Goal: Transaction & Acquisition: Download file/media

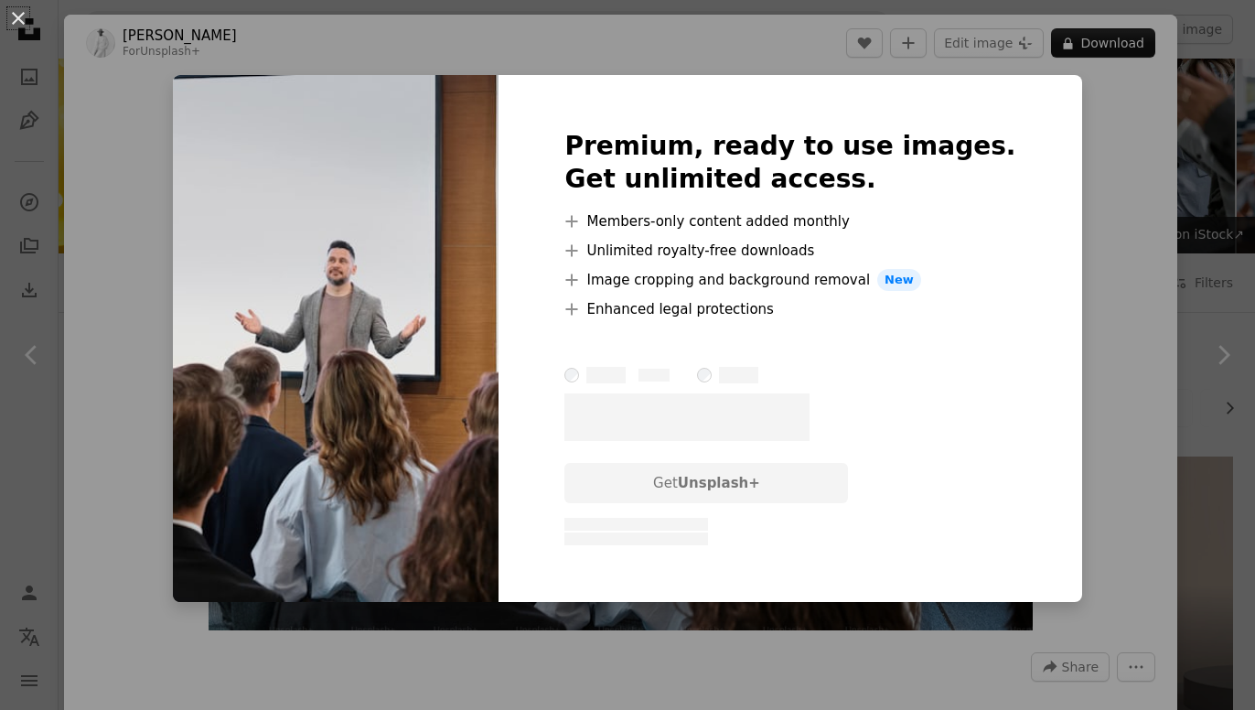
scroll to position [3671, 0]
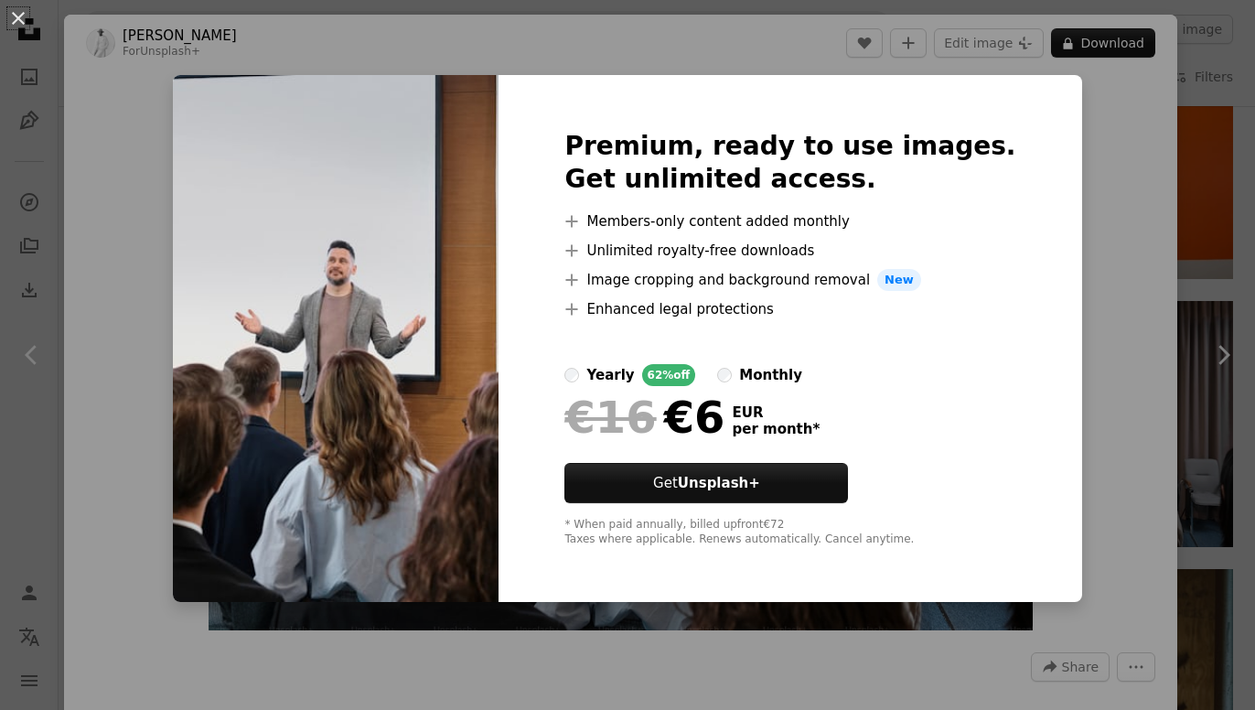
click at [1154, 153] on div "An X shape Premium, ready to use images. Get unlimited access. A plus sign Memb…" at bounding box center [627, 355] width 1255 height 710
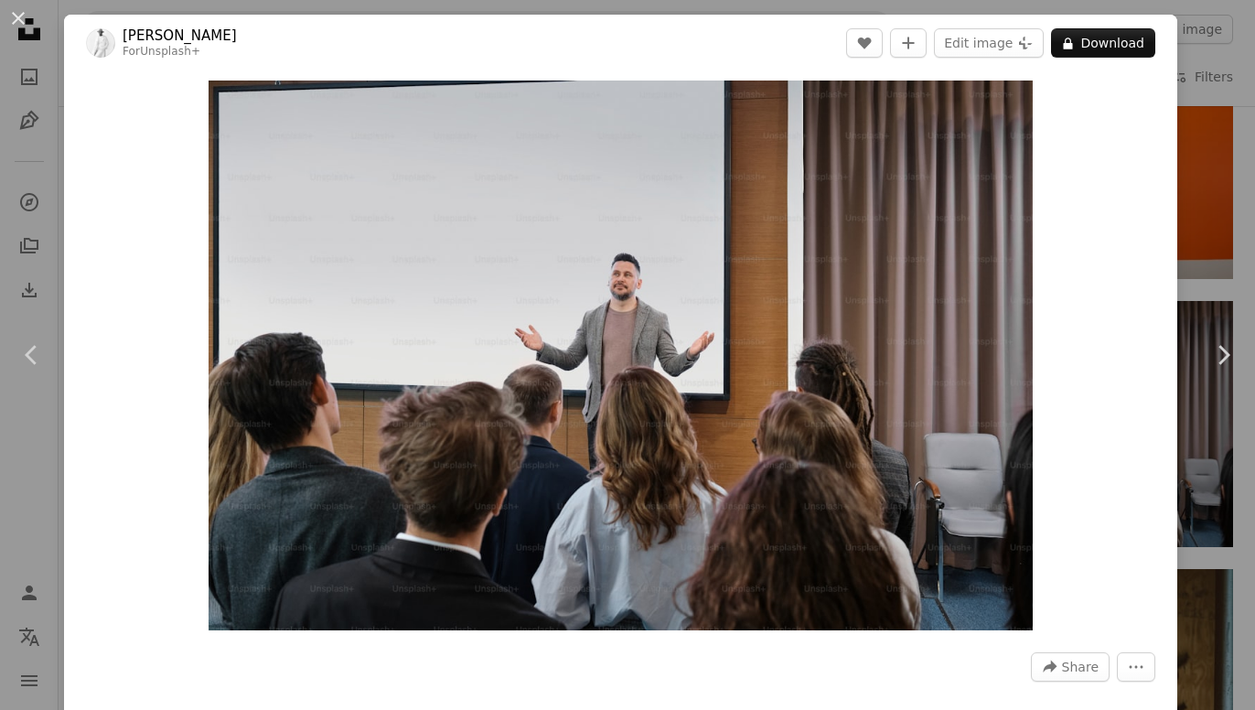
click at [1218, 133] on div "An X shape Chevron left Chevron right [PERSON_NAME] For Unsplash+ A heart A plu…" at bounding box center [627, 355] width 1255 height 710
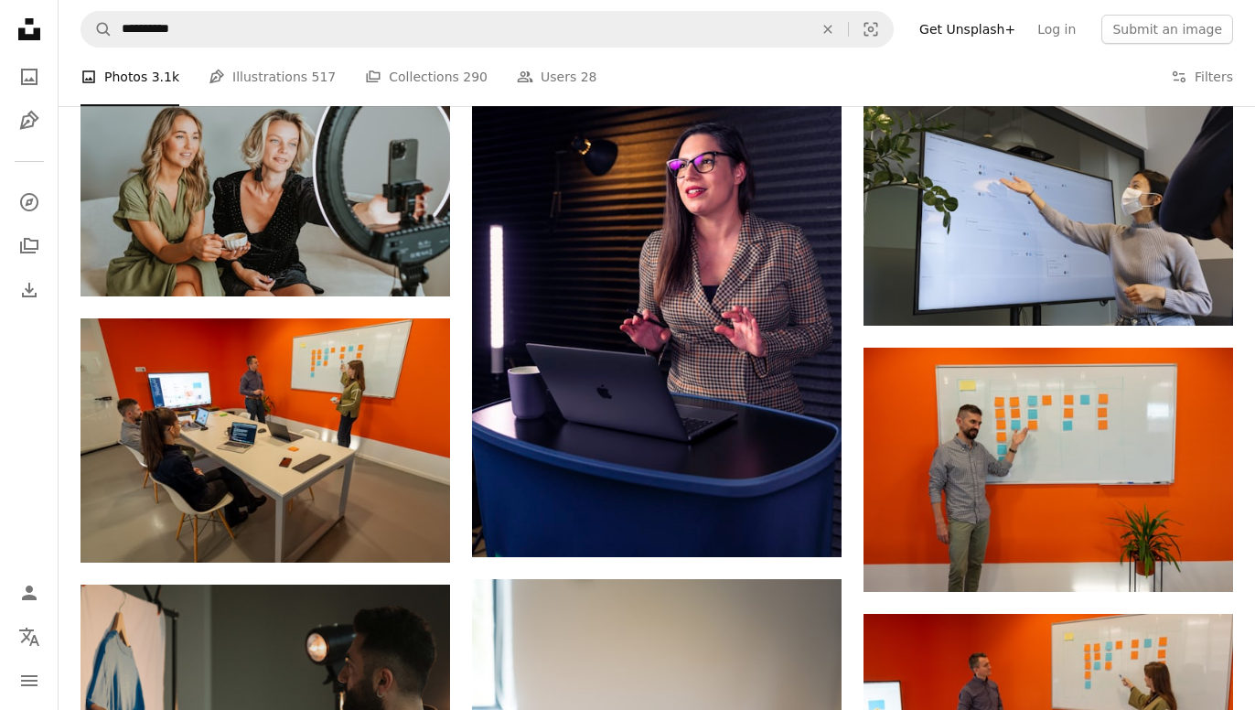
scroll to position [2538, 0]
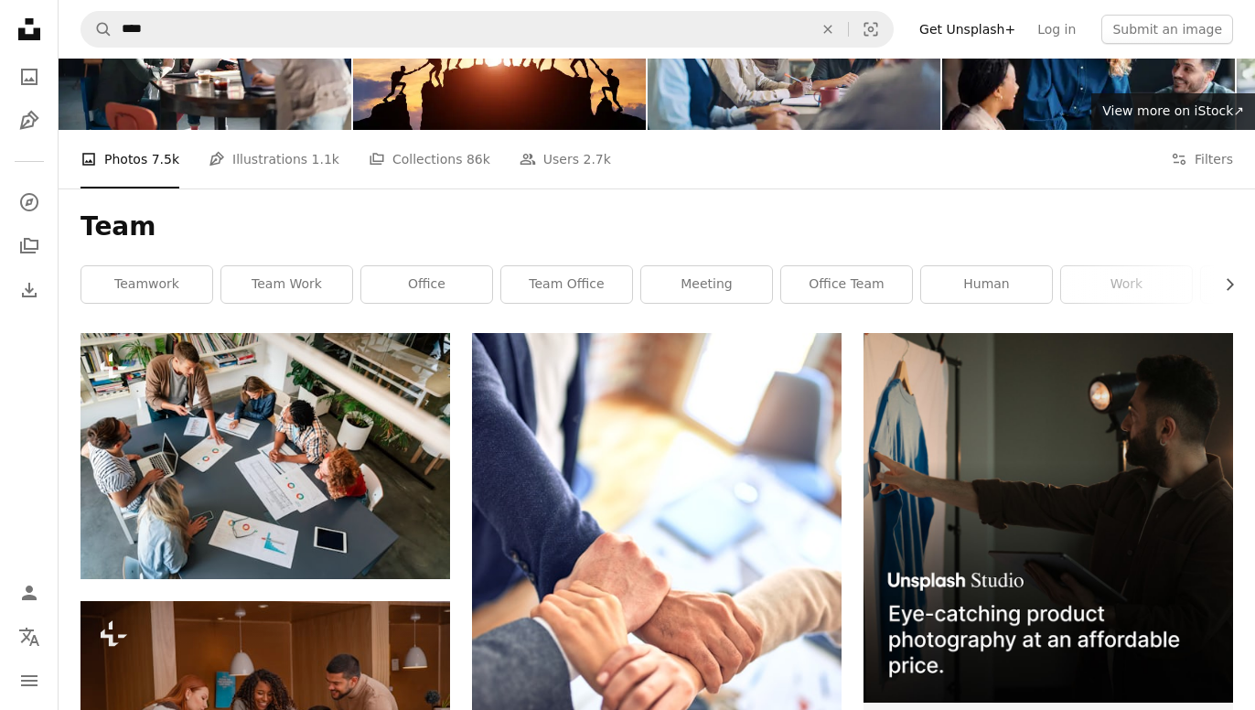
scroll to position [122, 0]
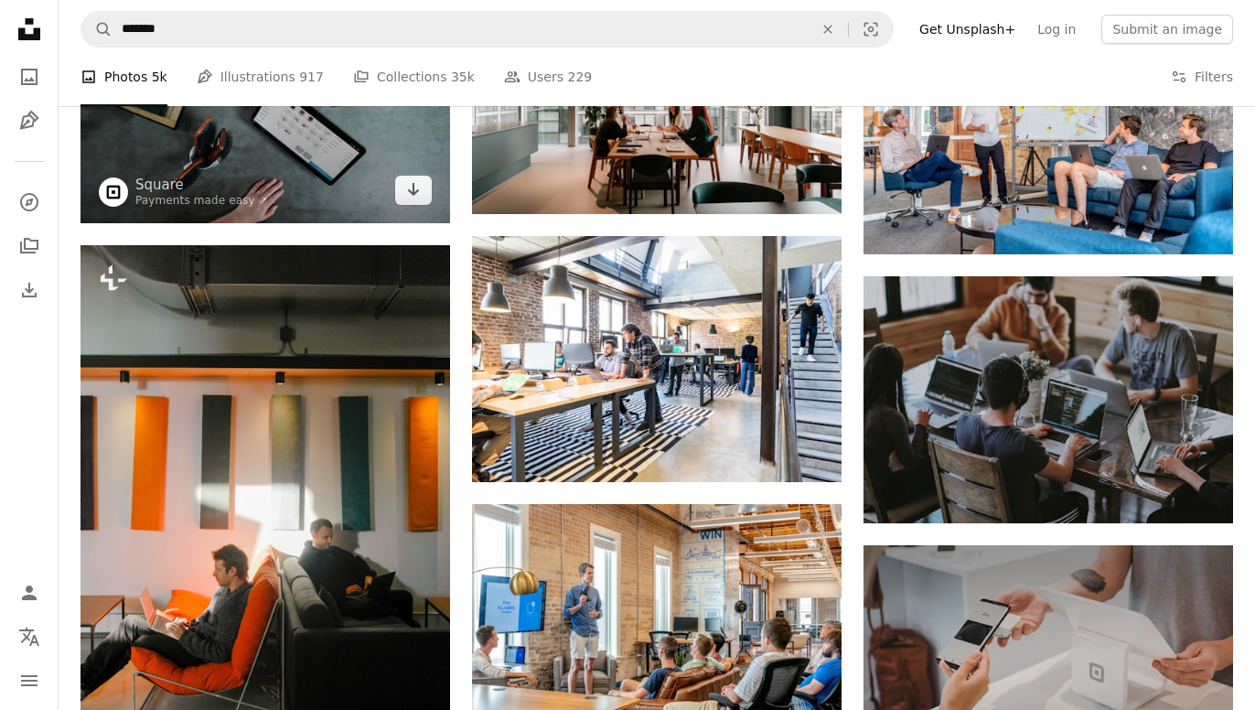
scroll to position [272, 0]
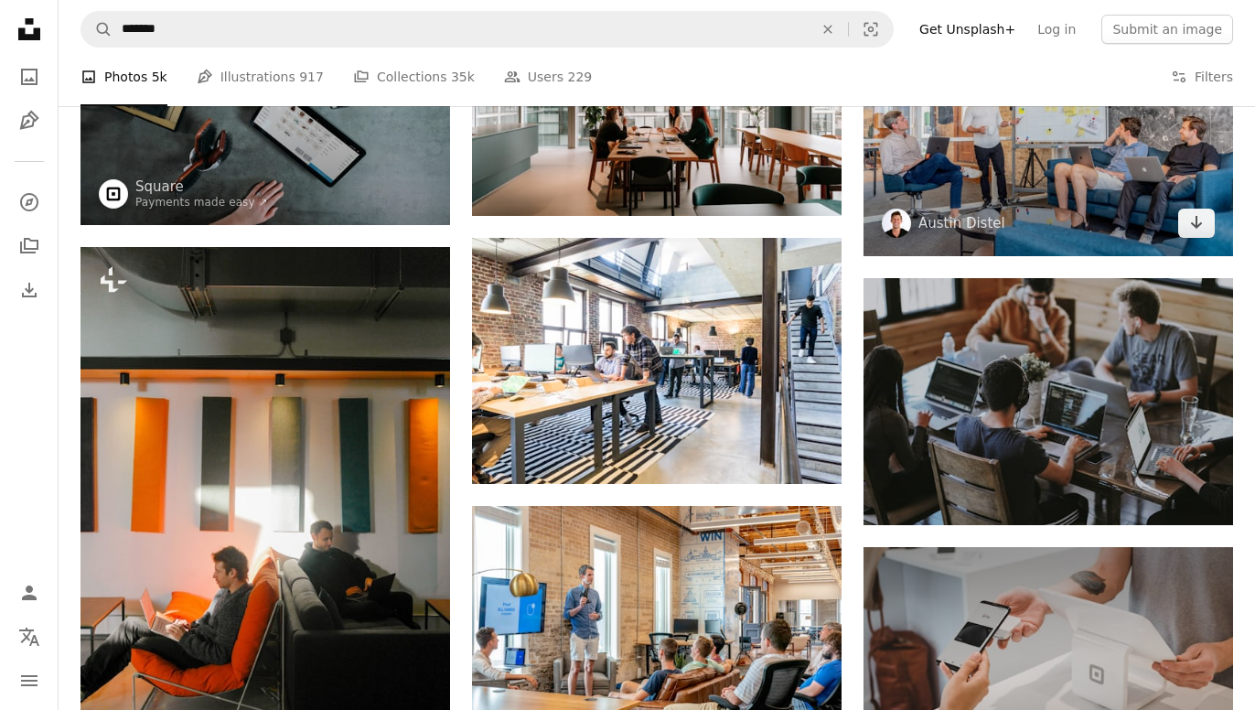
click at [1187, 173] on img at bounding box center [1047, 117] width 369 height 277
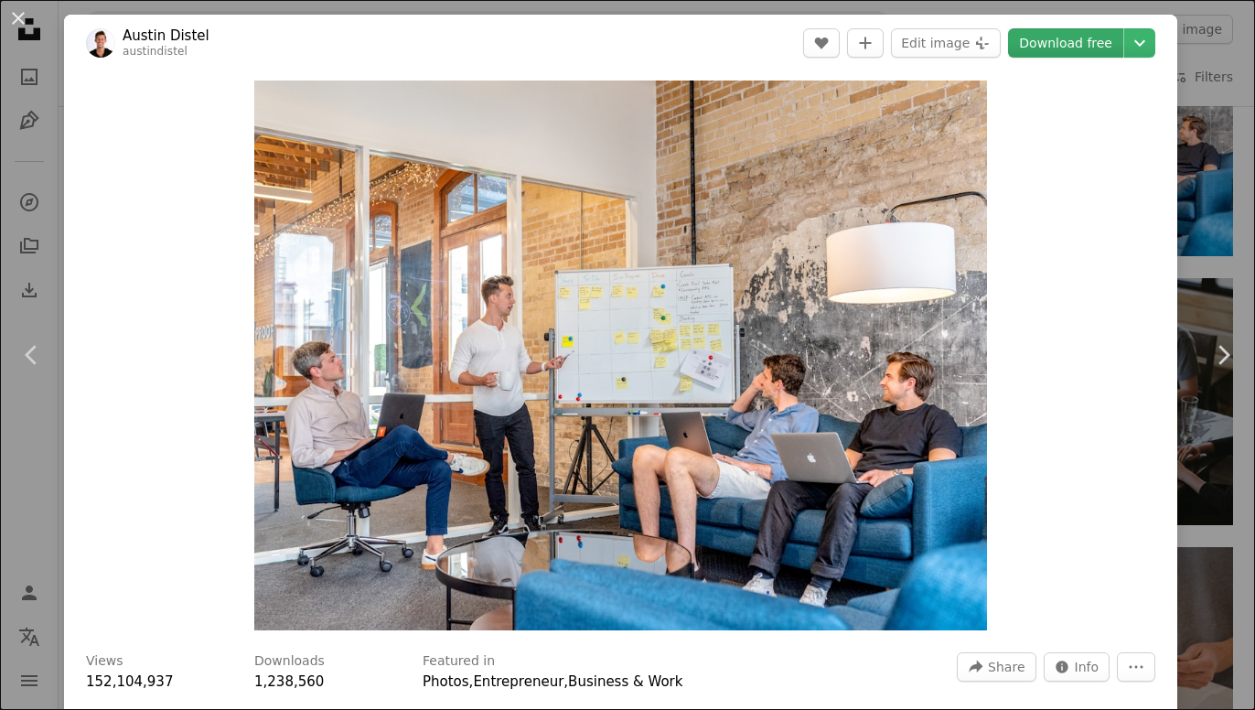
click at [1082, 42] on link "Download free" at bounding box center [1065, 42] width 115 height 29
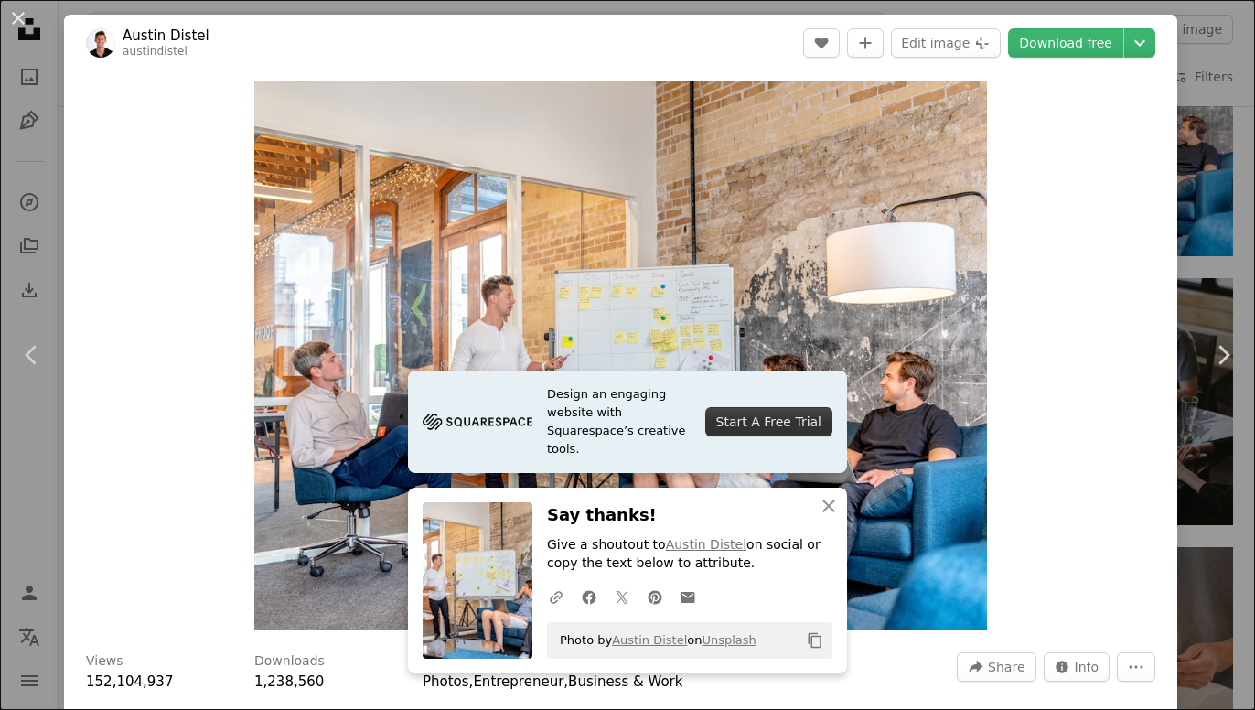
click at [1133, 204] on div "Zoom in" at bounding box center [620, 355] width 1113 height 568
click at [1224, 182] on div "An X shape Chevron left Chevron right Design an engaging website with Squarespa…" at bounding box center [627, 355] width 1255 height 710
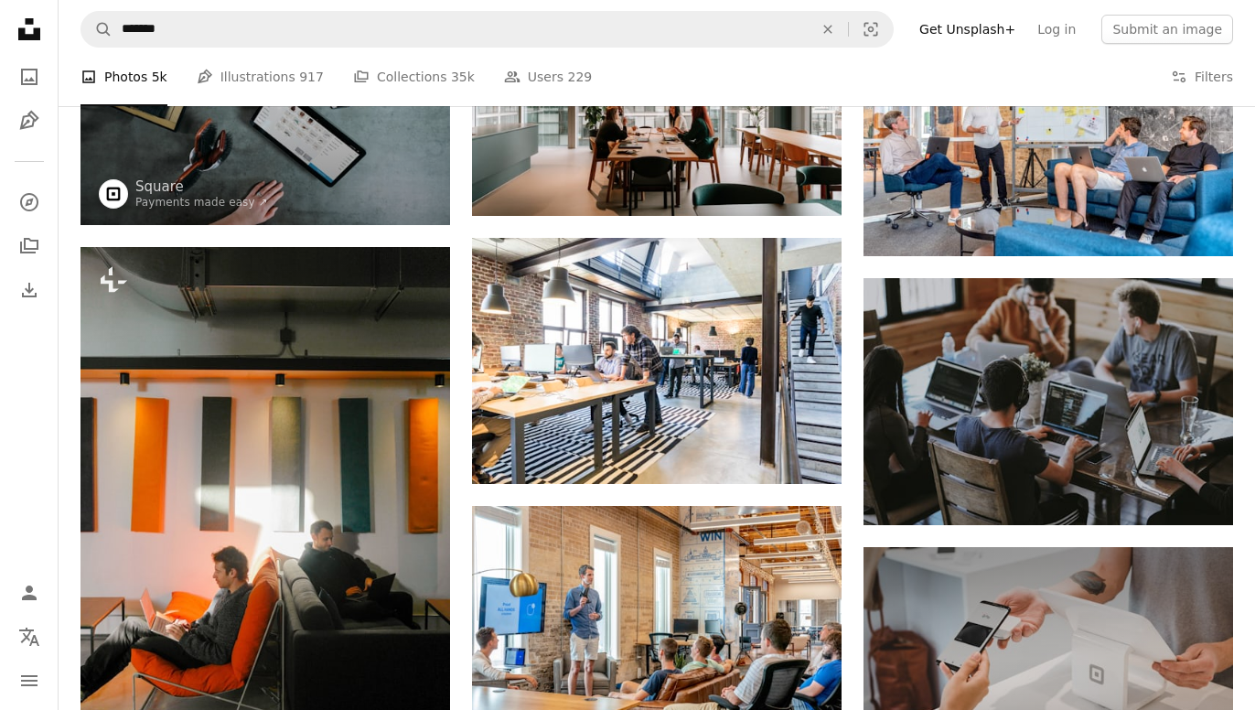
scroll to position [272, 0]
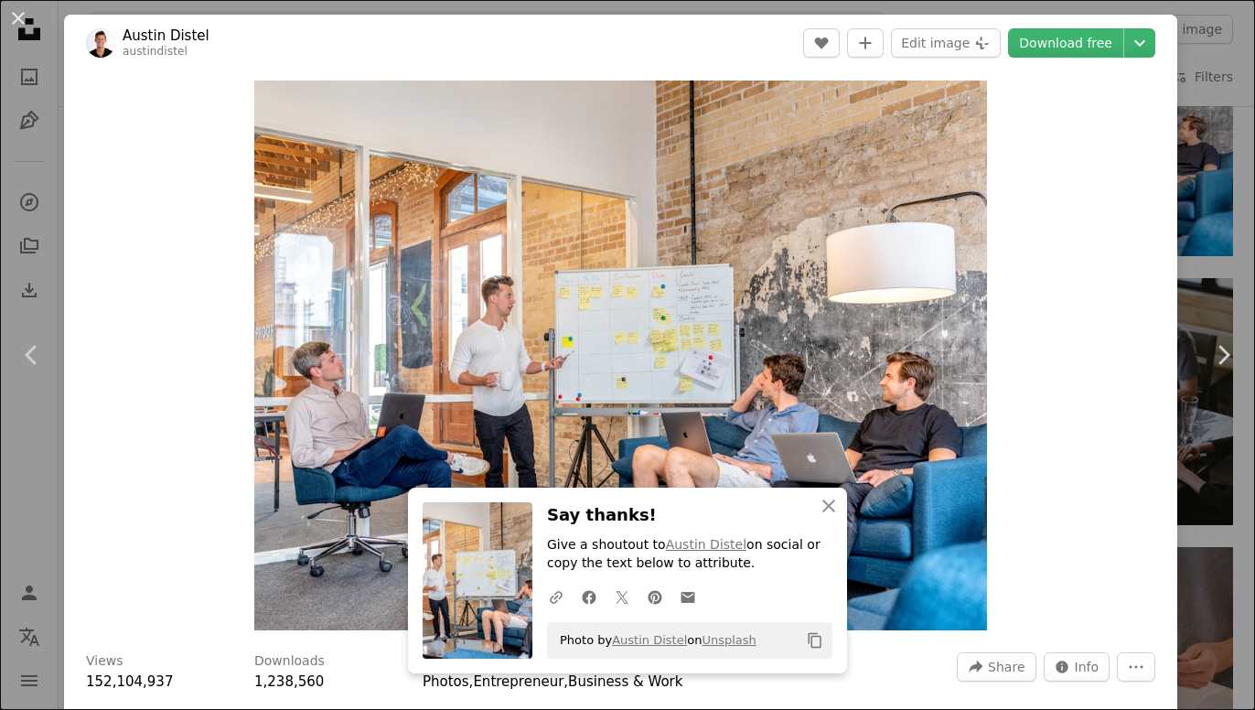
scroll to position [272, 0]
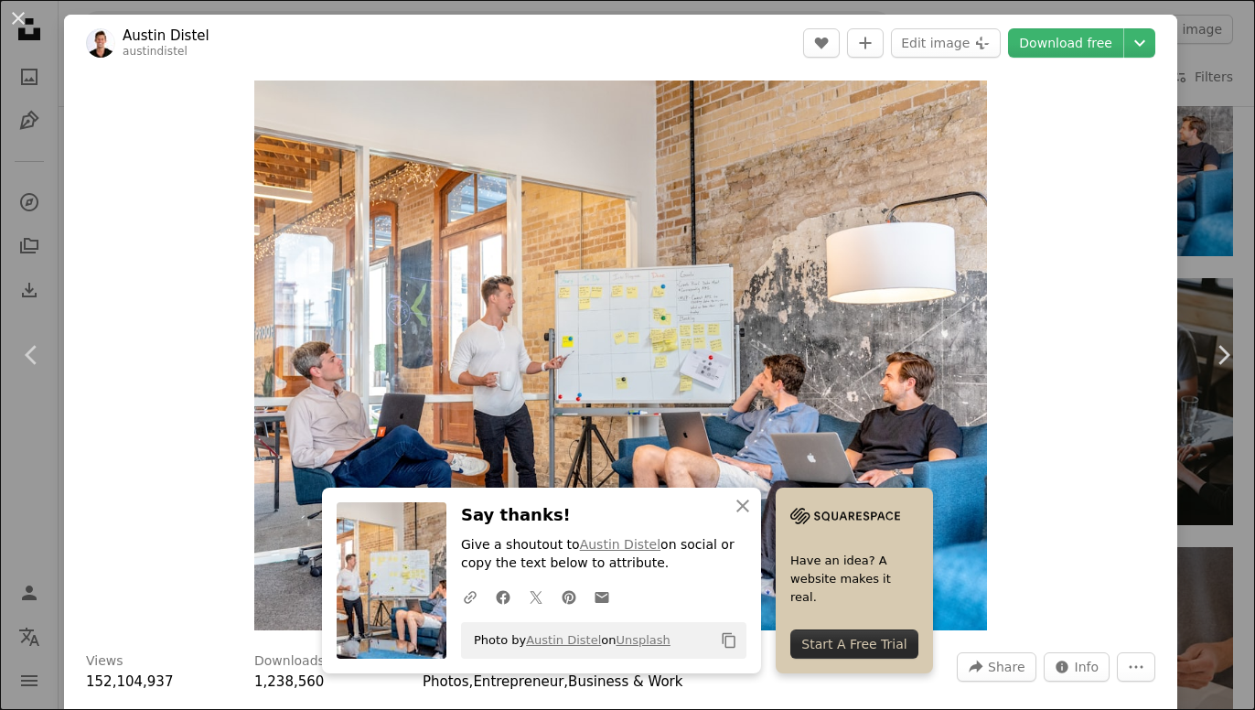
click at [1184, 27] on div "An X shape Chevron left Chevron right An X shape Close Say thanks! Give a shout…" at bounding box center [627, 355] width 1255 height 710
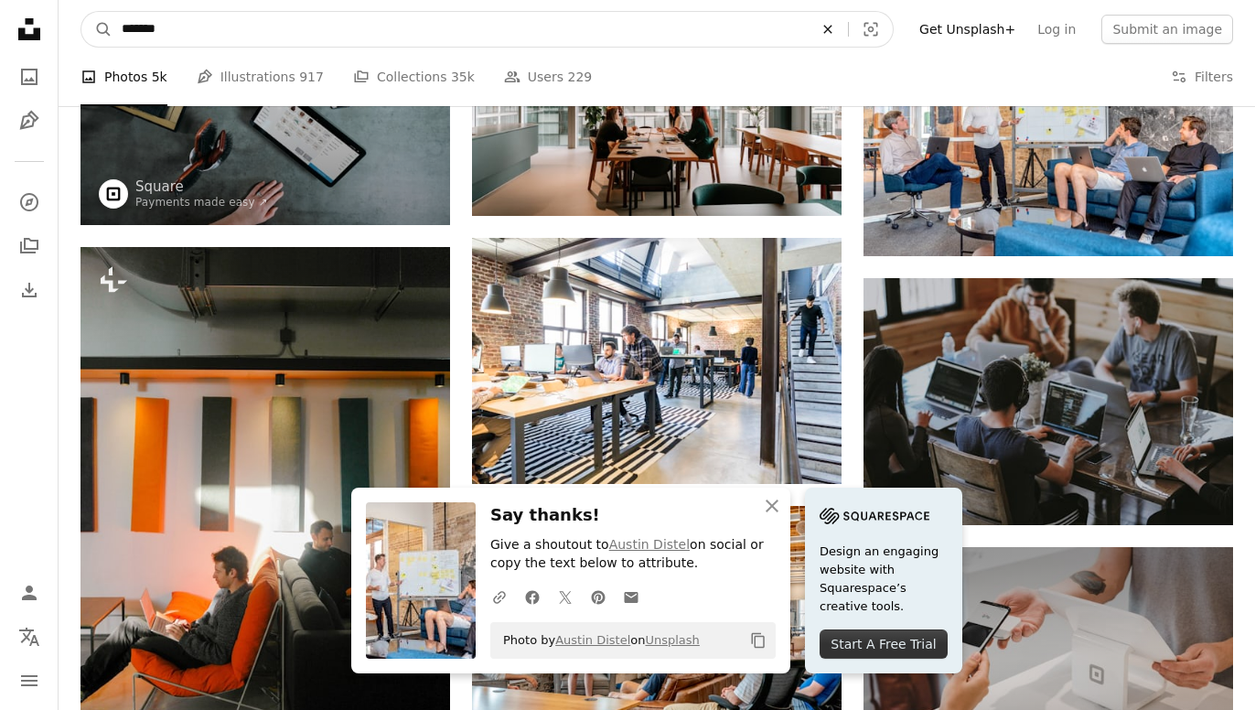
click at [848, 23] on icon "An X shape" at bounding box center [827, 29] width 40 height 15
type input "**********"
click at [81, 12] on button "A magnifying glass" at bounding box center [96, 29] width 31 height 35
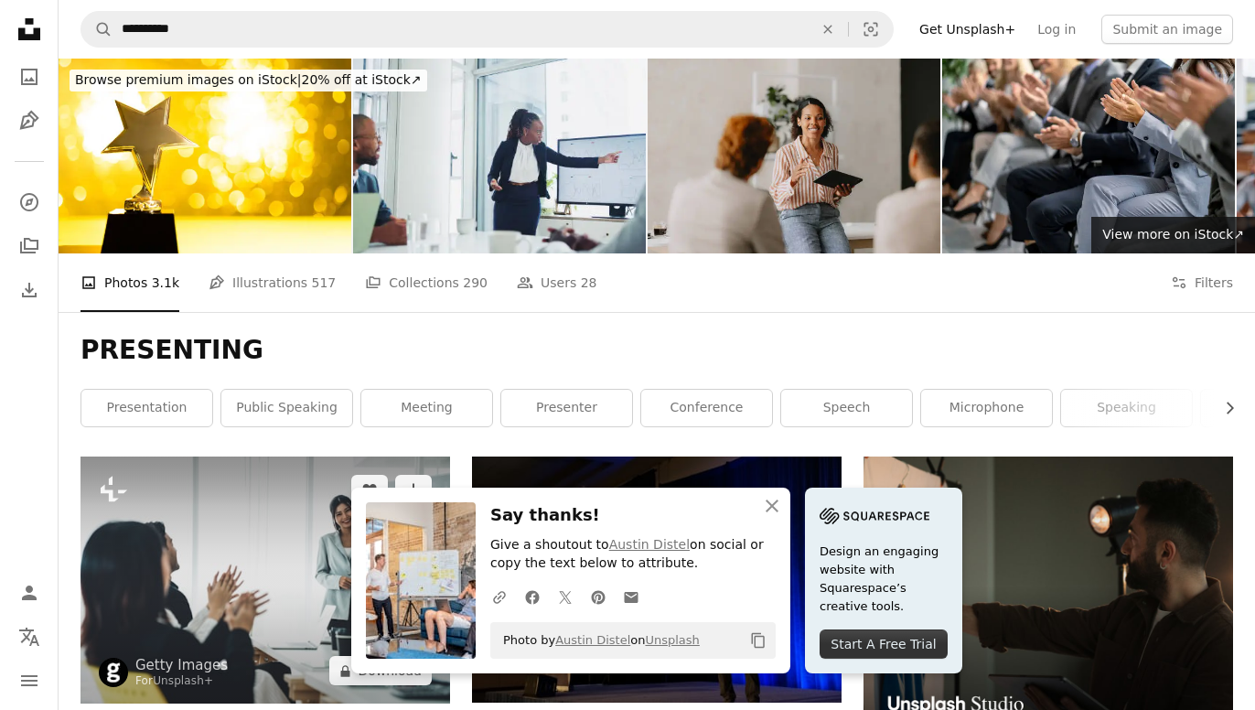
click at [165, 551] on img at bounding box center [264, 579] width 369 height 247
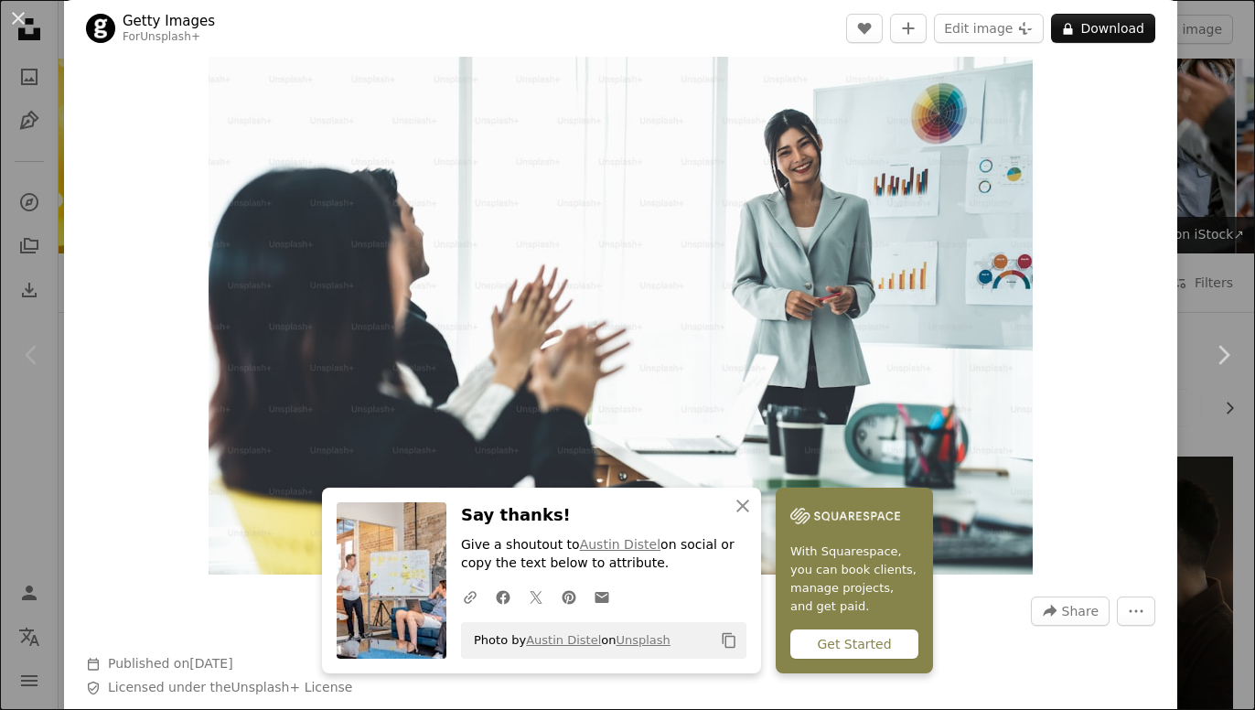
scroll to position [70, 0]
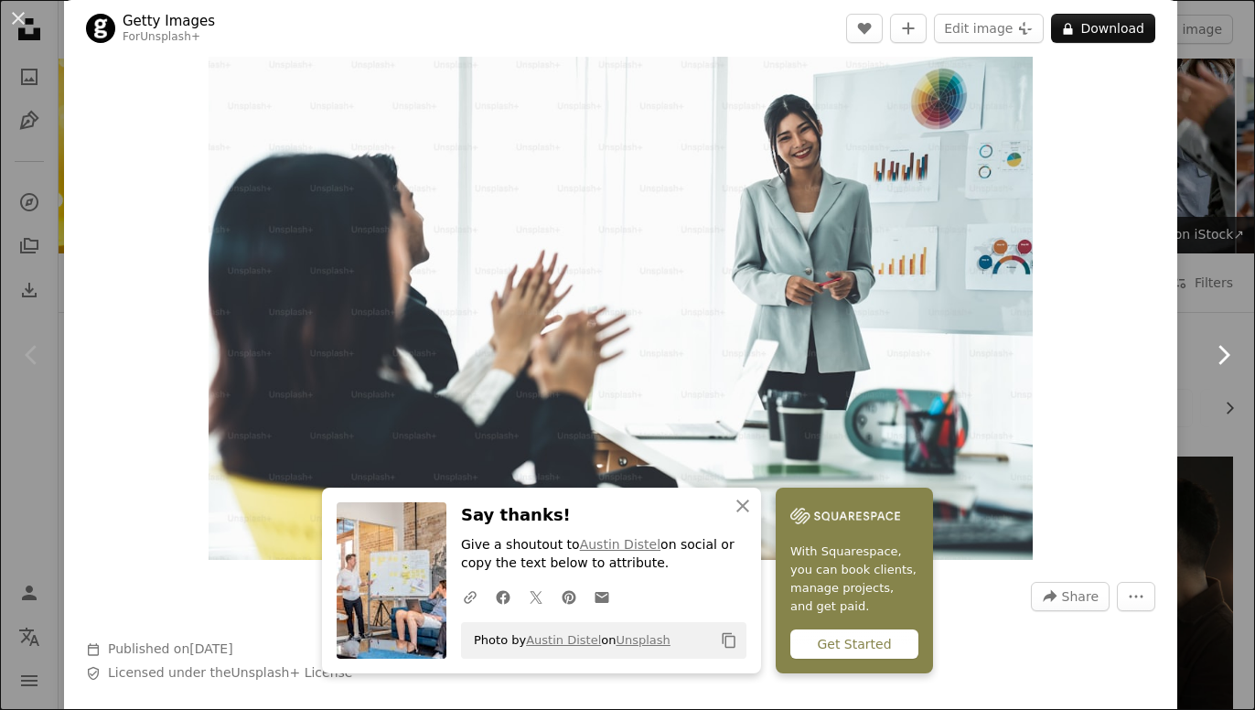
click at [1225, 363] on icon "Chevron right" at bounding box center [1222, 354] width 29 height 29
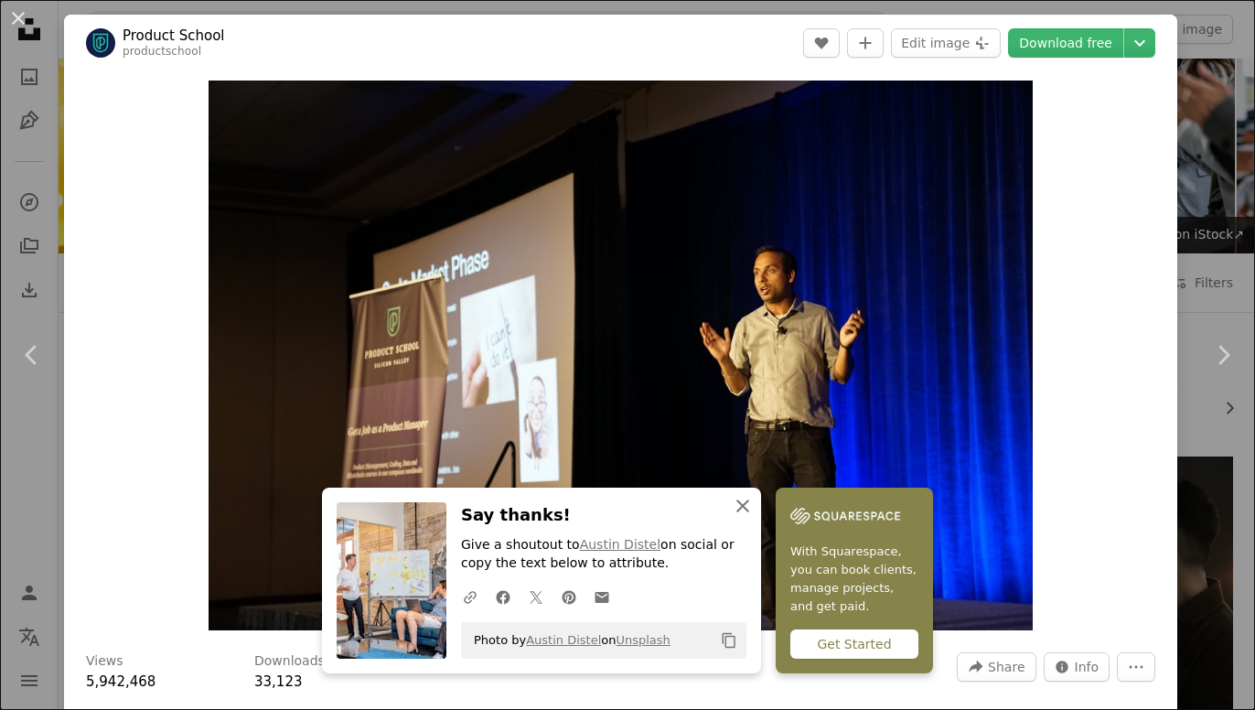
click at [738, 497] on icon "An X shape" at bounding box center [743, 506] width 22 height 22
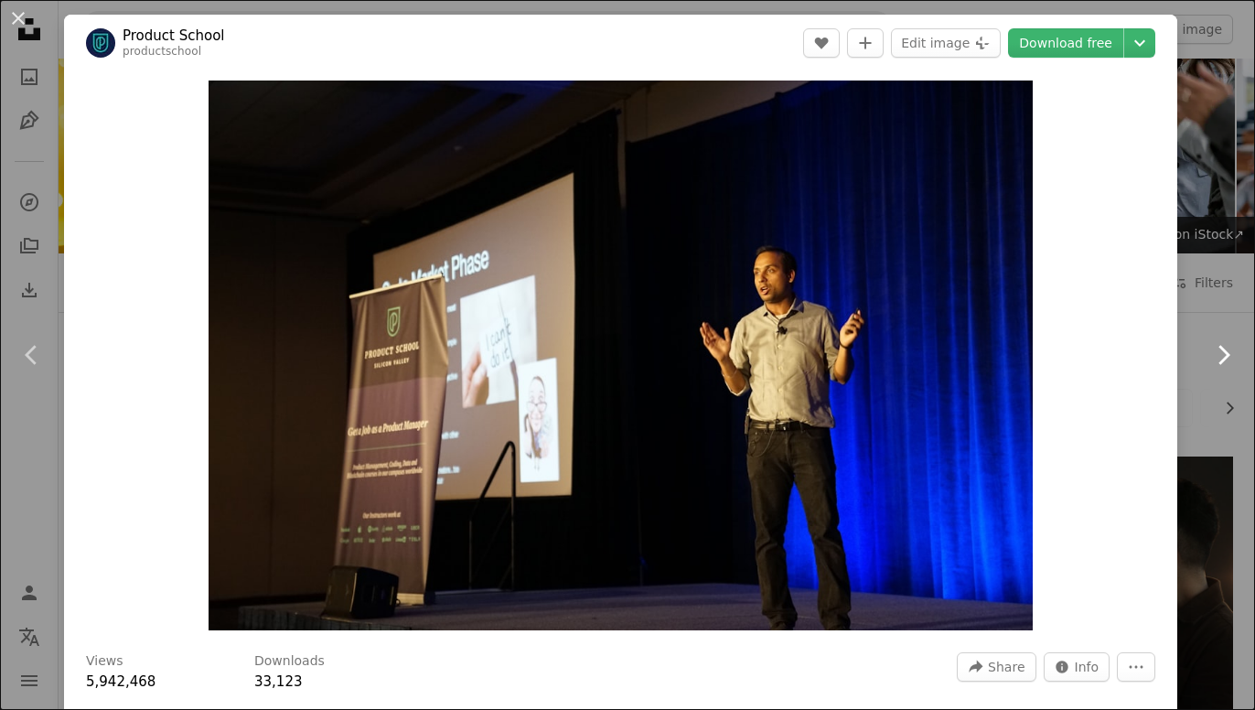
click at [1232, 346] on icon "Chevron right" at bounding box center [1222, 354] width 29 height 29
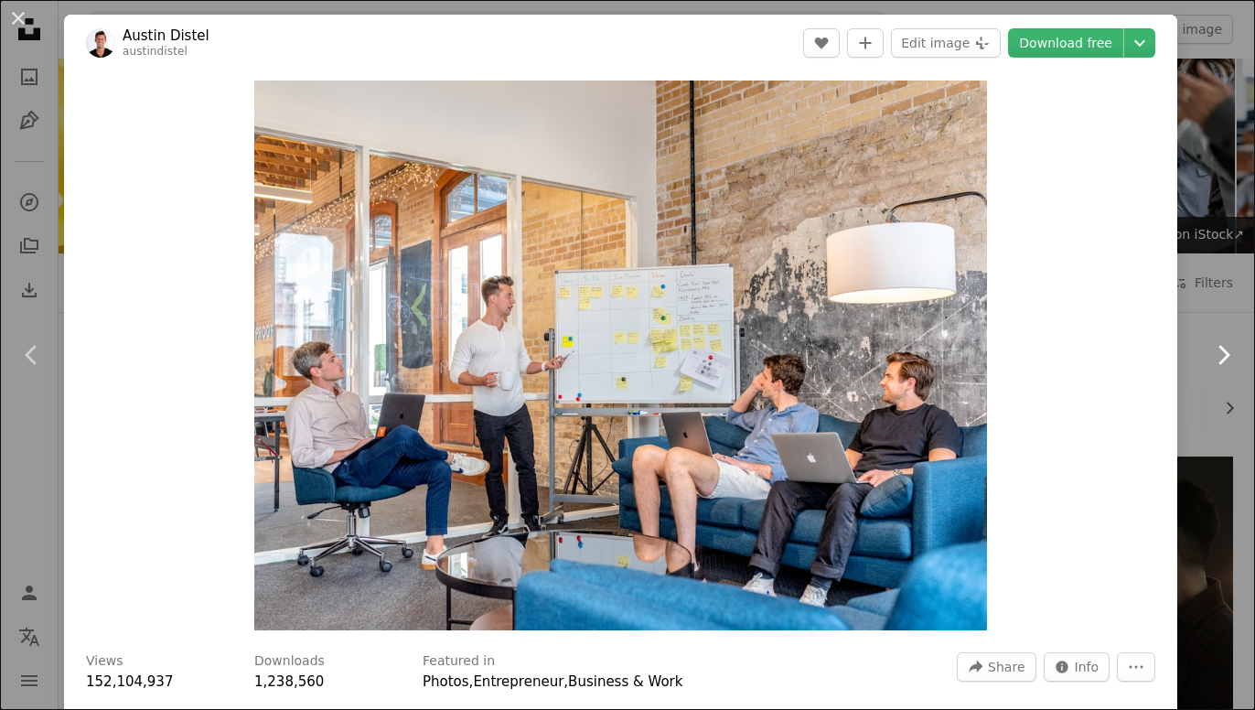
click at [1232, 346] on icon "Chevron right" at bounding box center [1222, 354] width 29 height 29
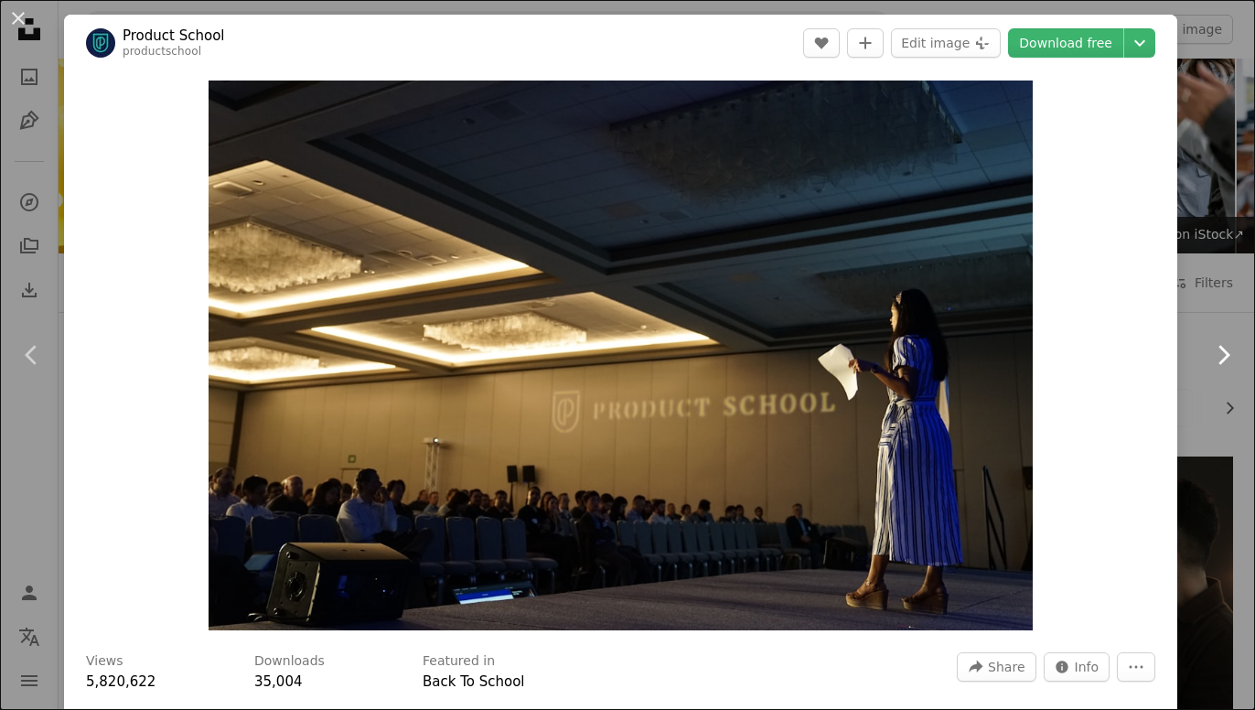
click at [1232, 346] on icon "Chevron right" at bounding box center [1222, 354] width 29 height 29
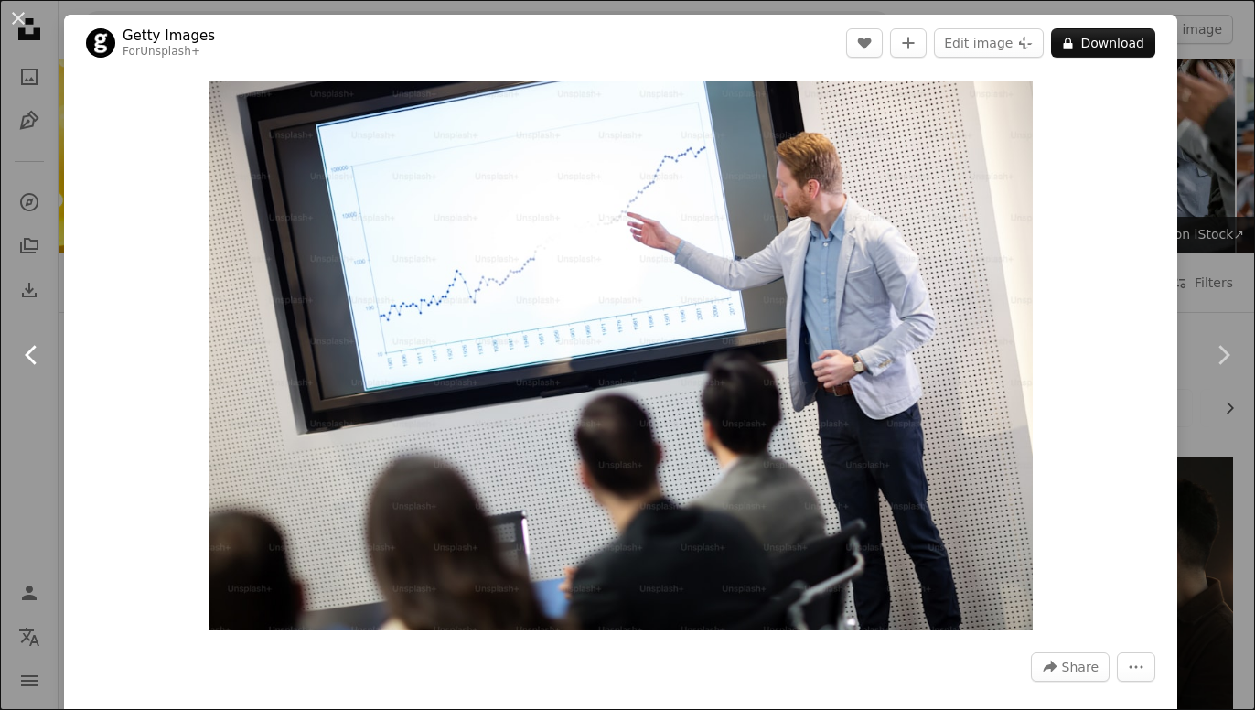
click at [55, 356] on link "Chevron left" at bounding box center [32, 355] width 64 height 176
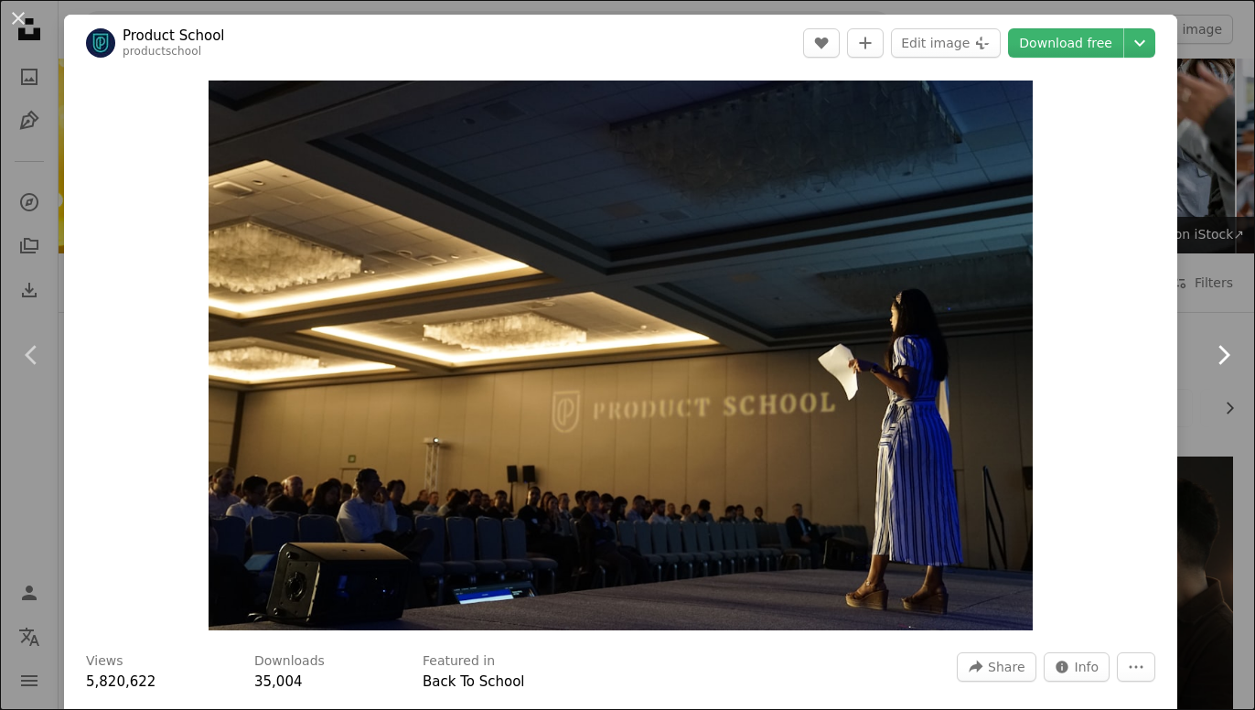
click at [1221, 339] on link "Chevron right" at bounding box center [1223, 355] width 64 height 176
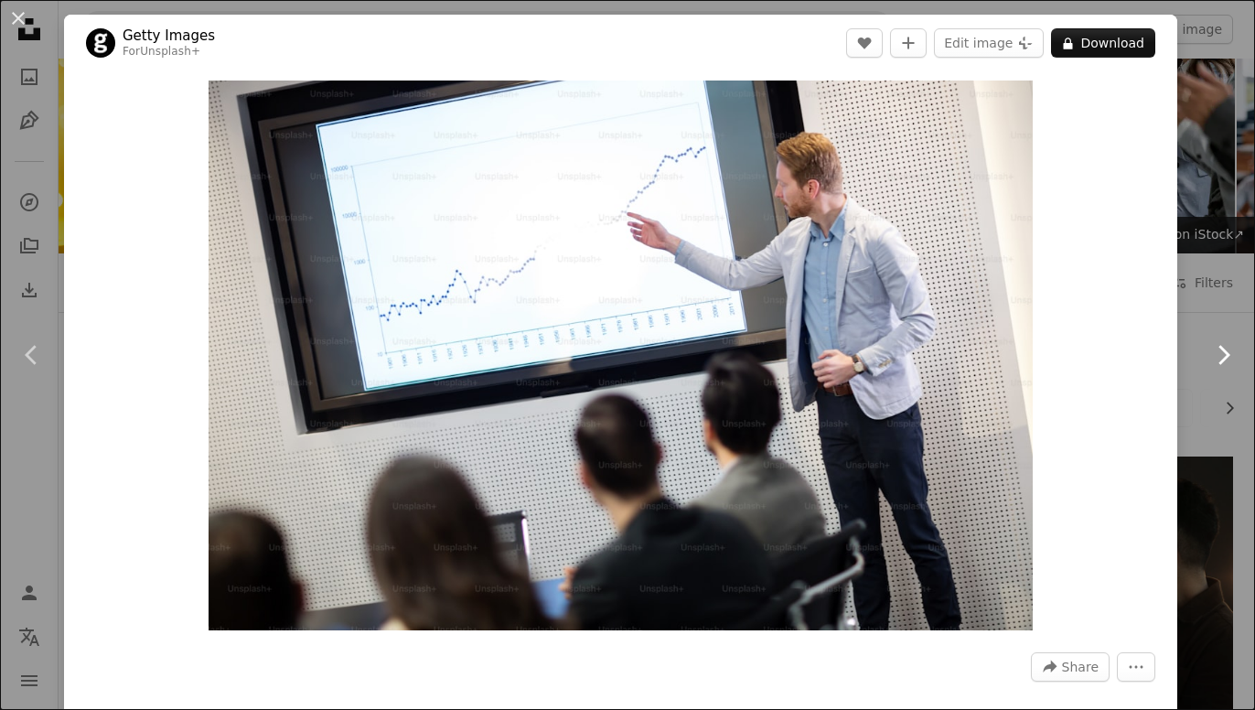
click at [1221, 339] on link "Chevron right" at bounding box center [1223, 355] width 64 height 176
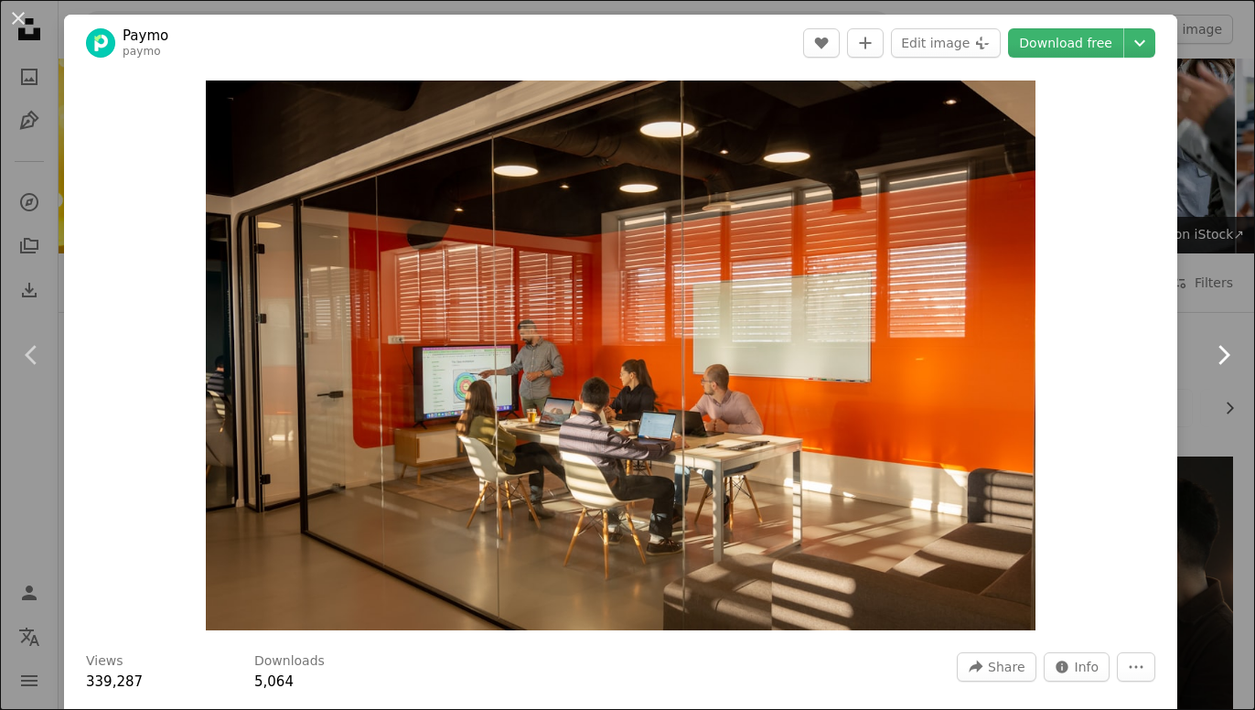
click at [1219, 352] on icon "Chevron right" at bounding box center [1222, 354] width 29 height 29
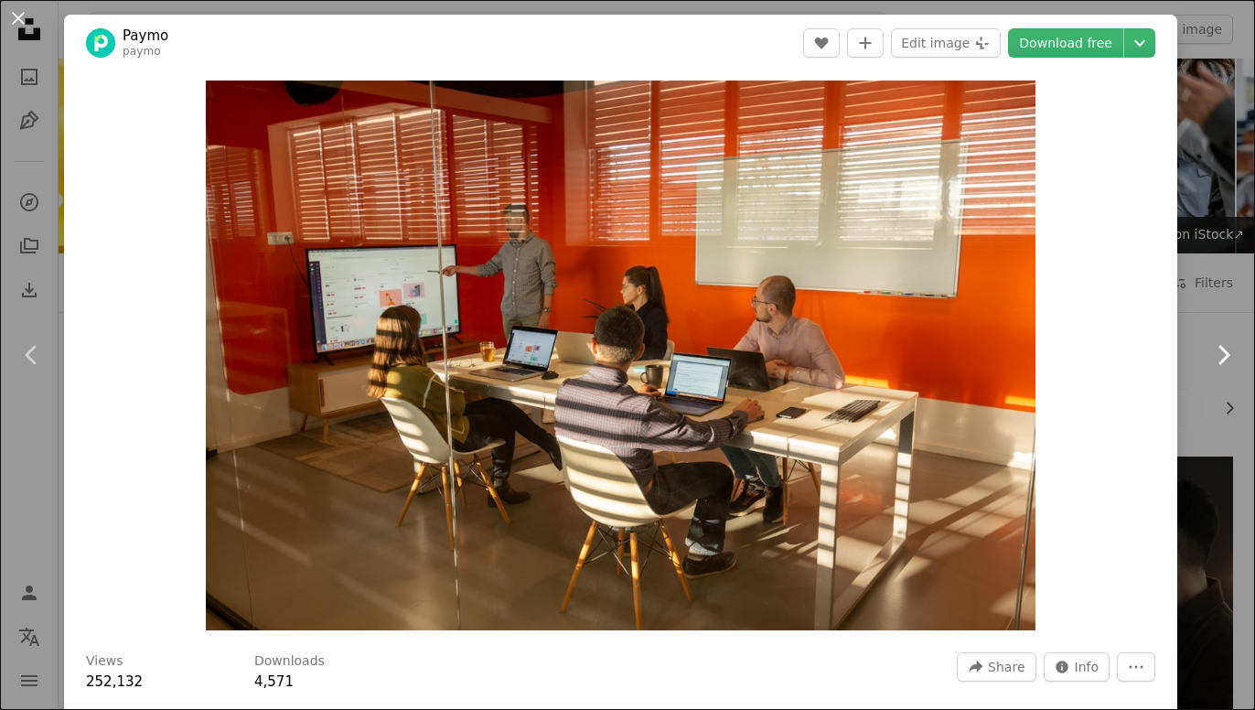
click at [1219, 352] on icon "Chevron right" at bounding box center [1222, 354] width 29 height 29
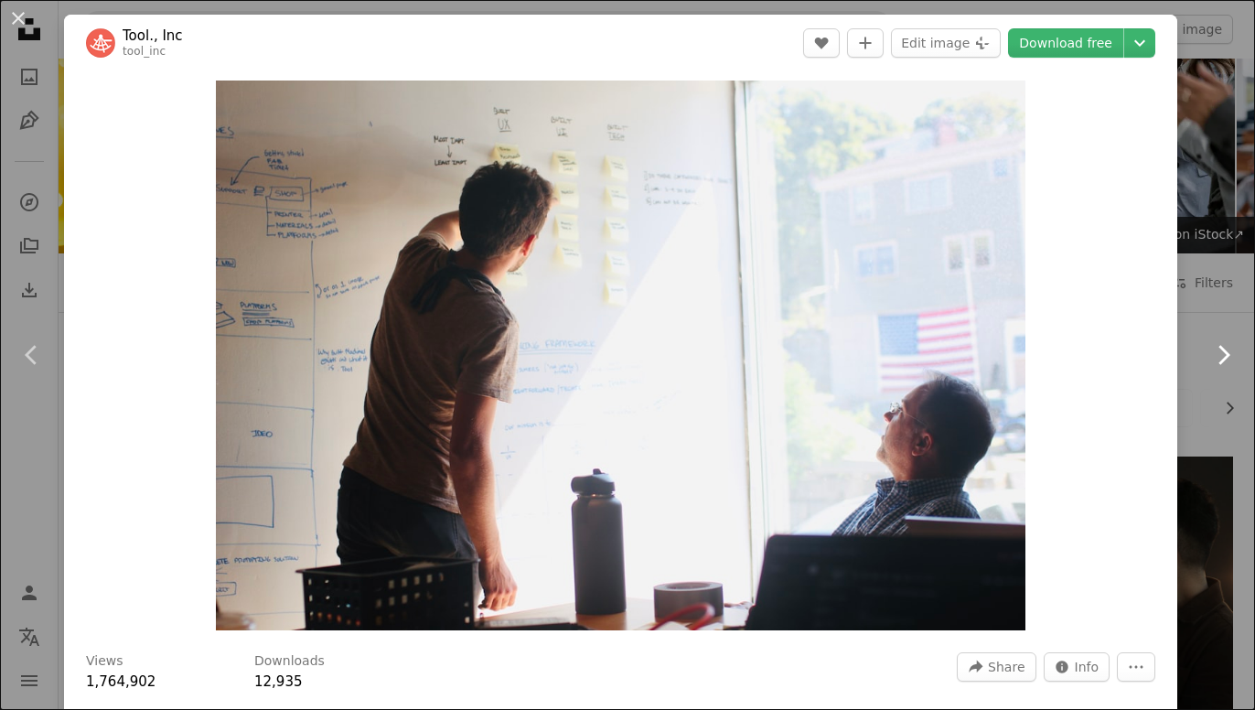
click at [1219, 352] on icon "Chevron right" at bounding box center [1222, 354] width 29 height 29
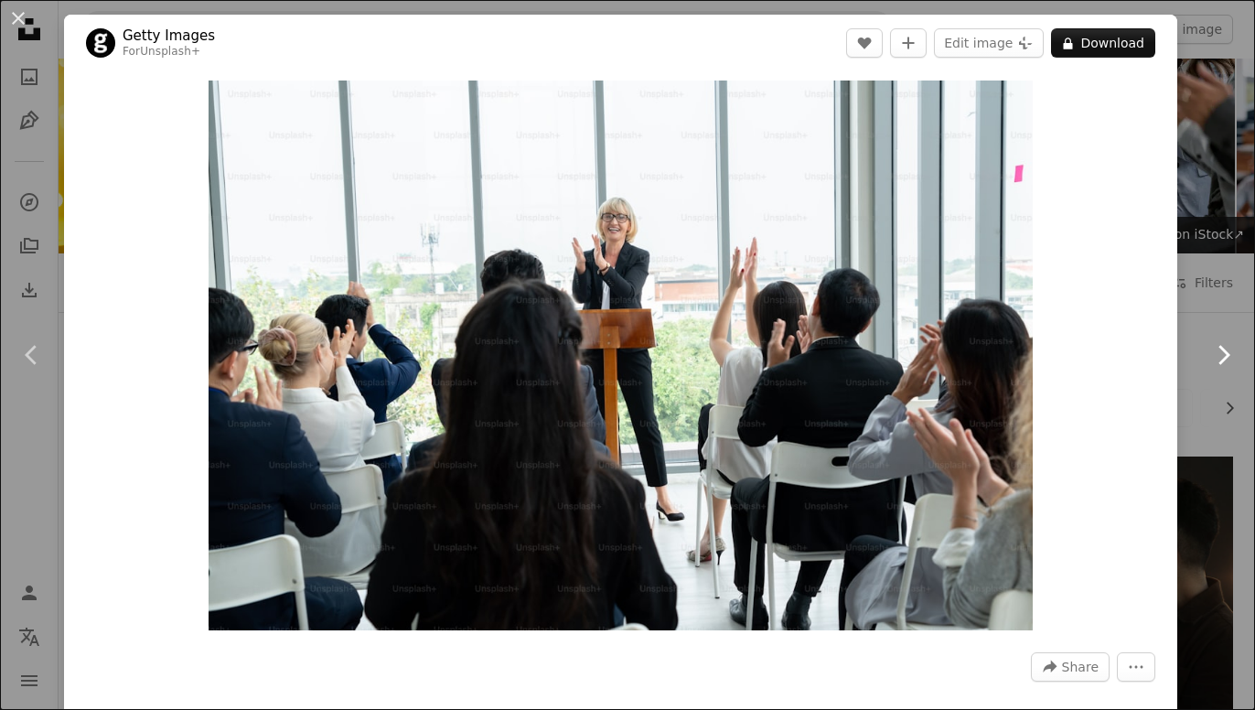
click at [1215, 356] on icon "Chevron right" at bounding box center [1222, 354] width 29 height 29
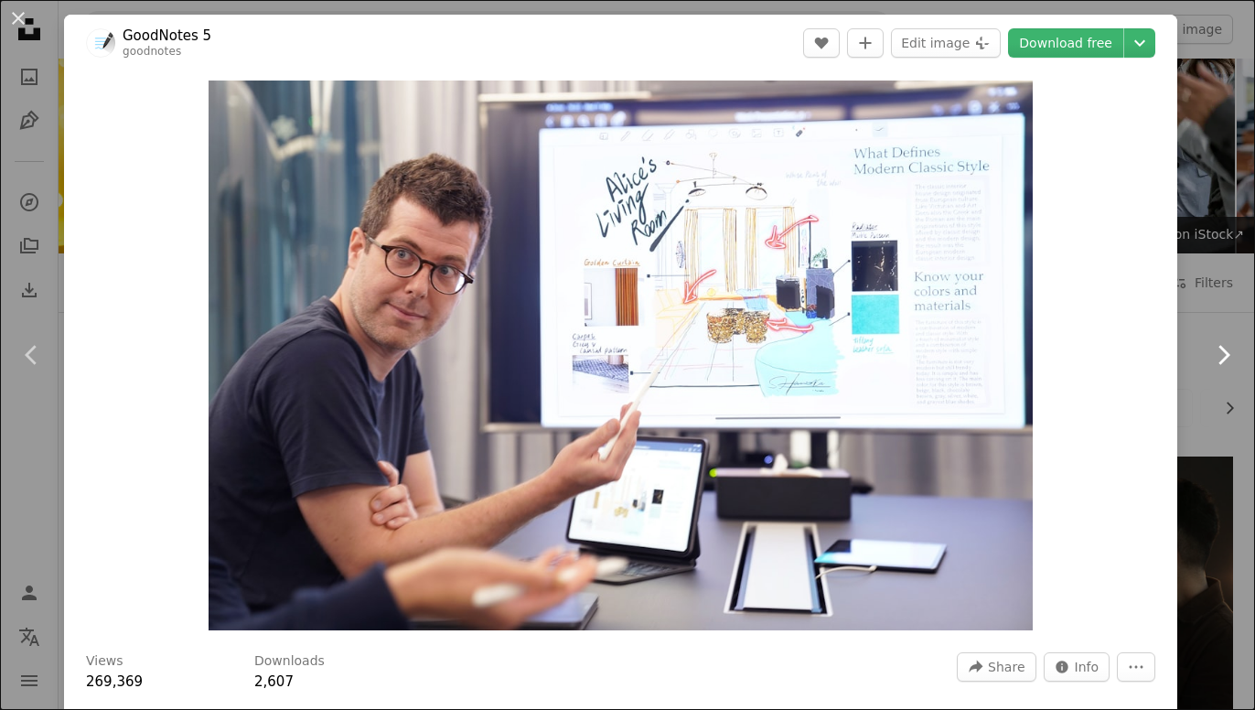
click at [1215, 356] on icon "Chevron right" at bounding box center [1222, 354] width 29 height 29
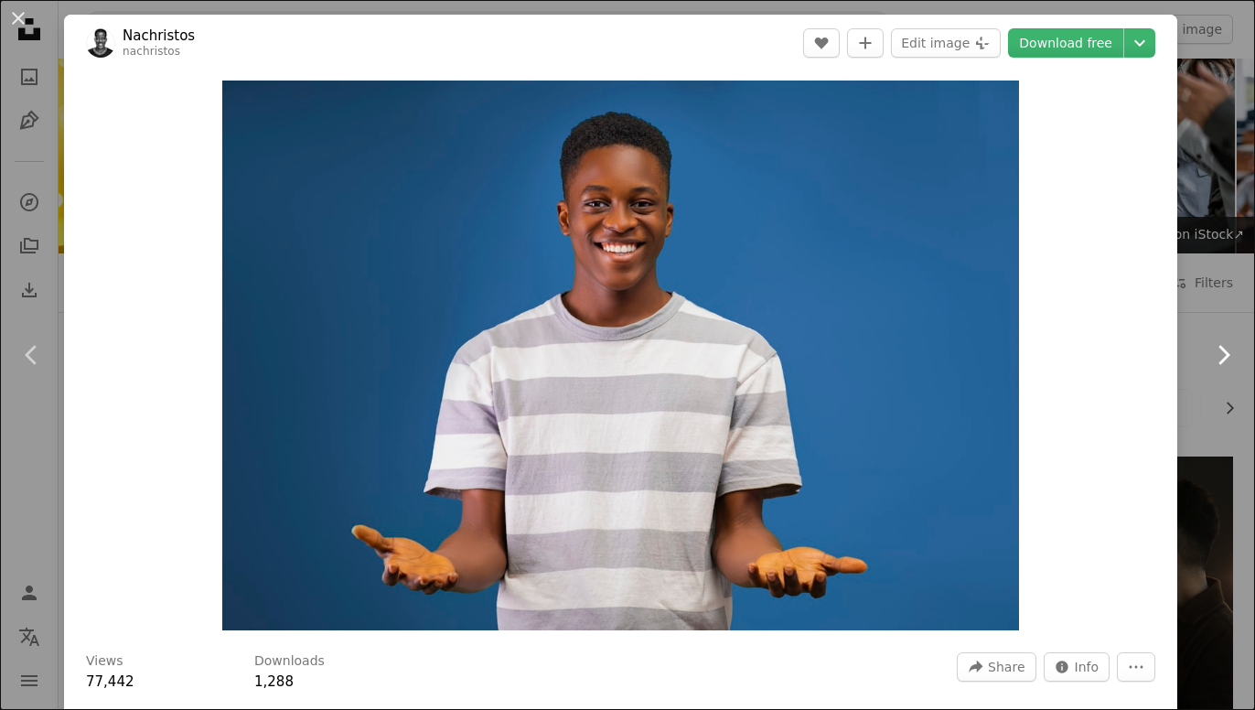
click at [1215, 356] on icon "Chevron right" at bounding box center [1222, 354] width 29 height 29
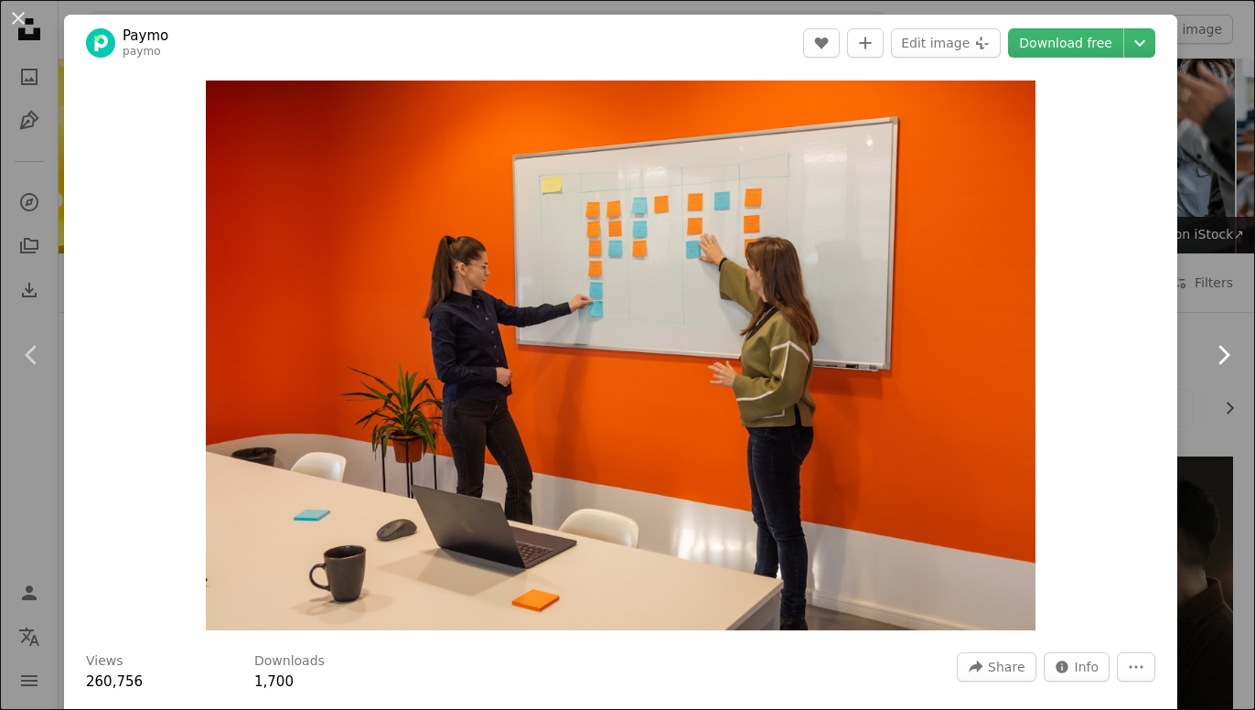
click at [1231, 345] on icon "Chevron right" at bounding box center [1222, 354] width 29 height 29
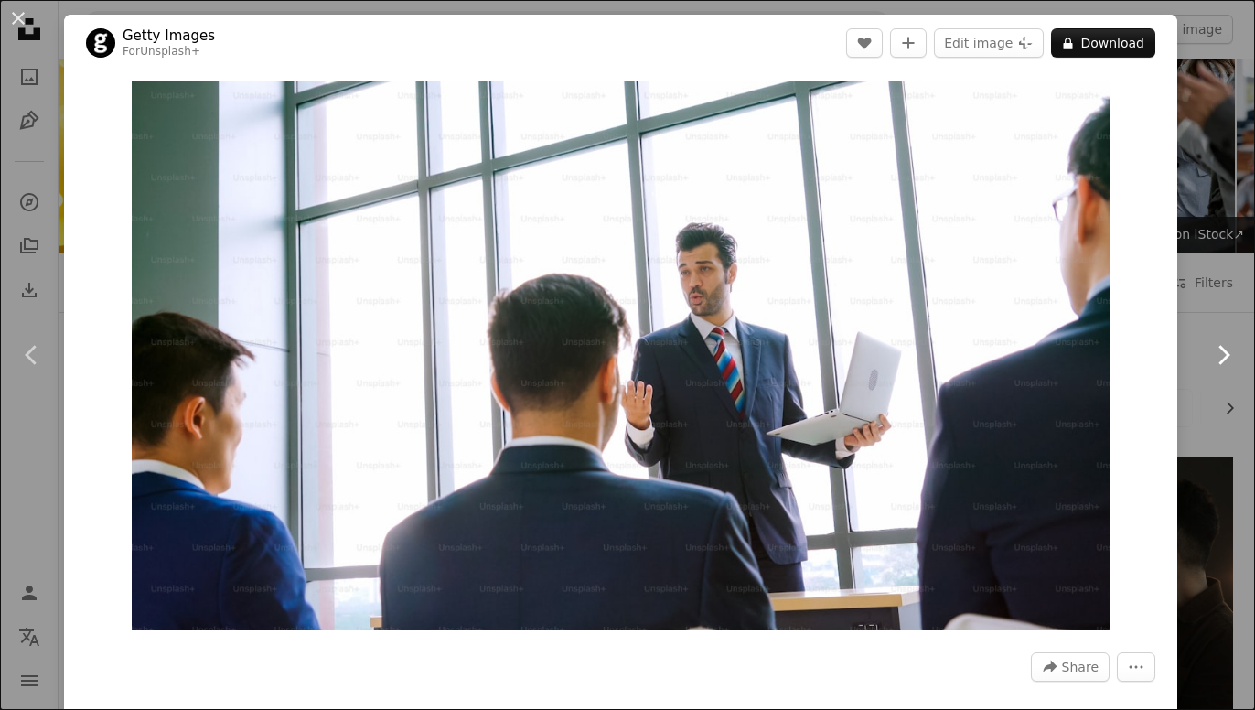
click at [1231, 345] on icon "Chevron right" at bounding box center [1222, 354] width 29 height 29
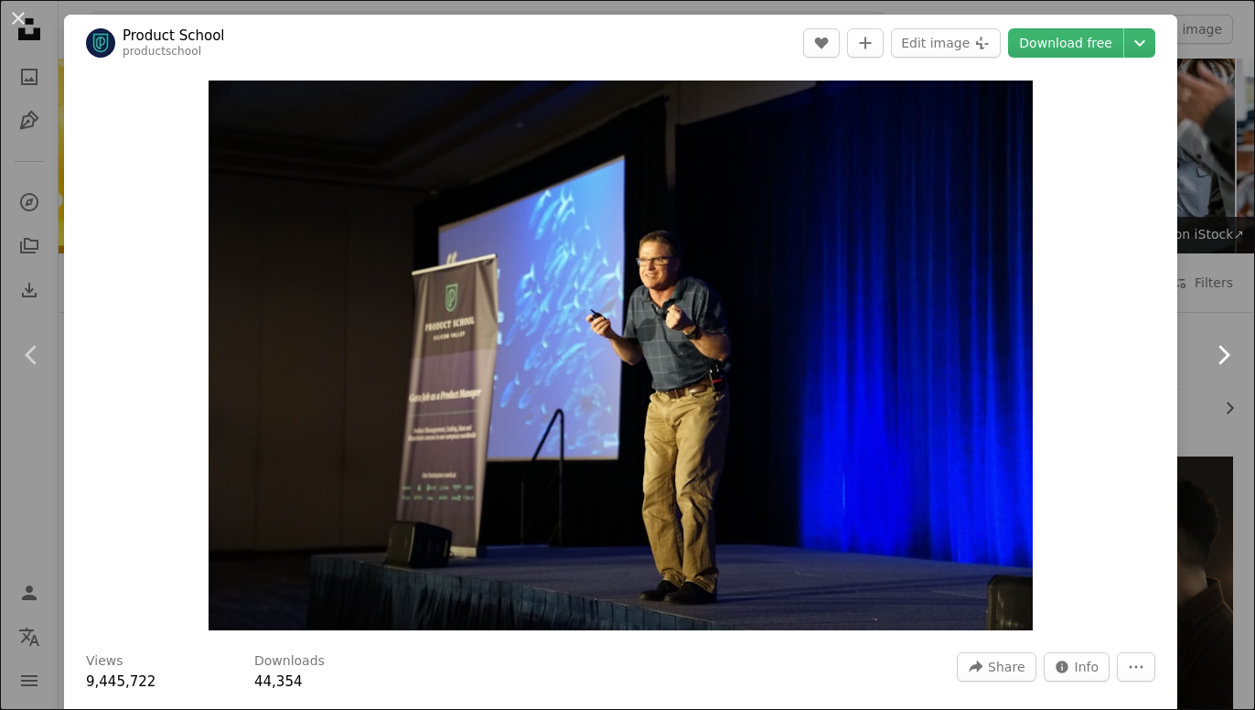
click at [1231, 345] on icon "Chevron right" at bounding box center [1222, 354] width 29 height 29
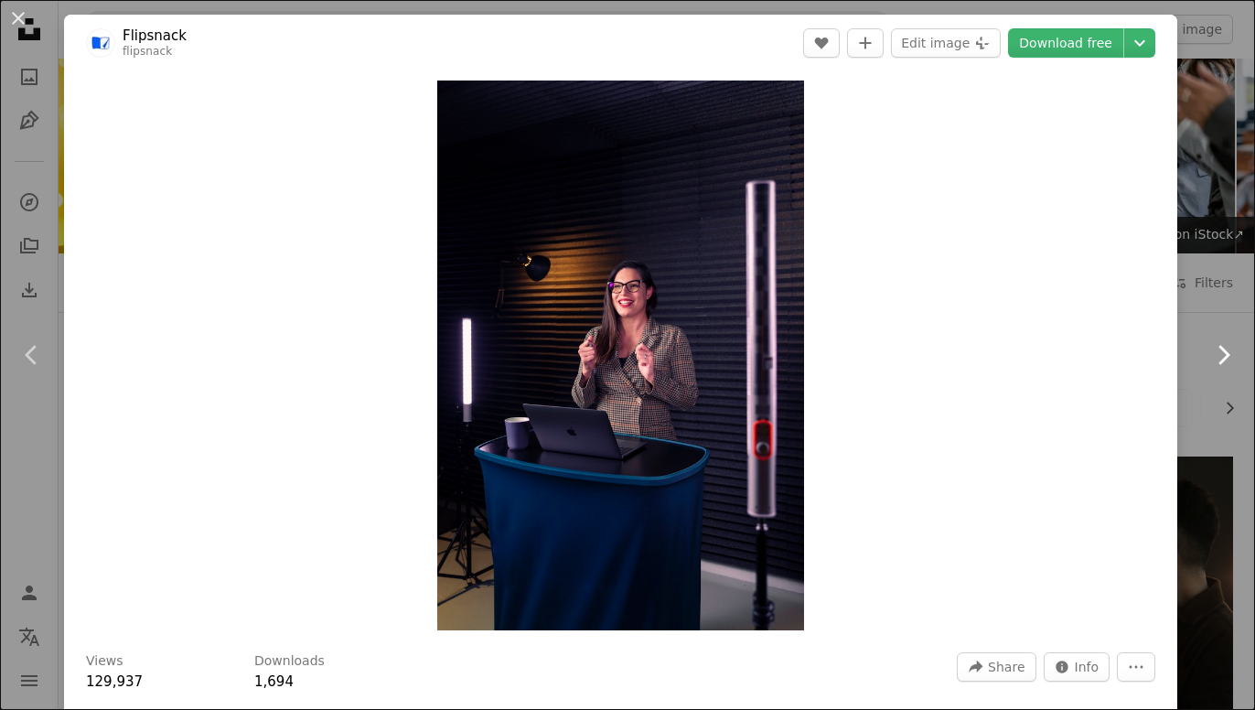
click at [1224, 360] on icon at bounding box center [1224, 354] width 12 height 19
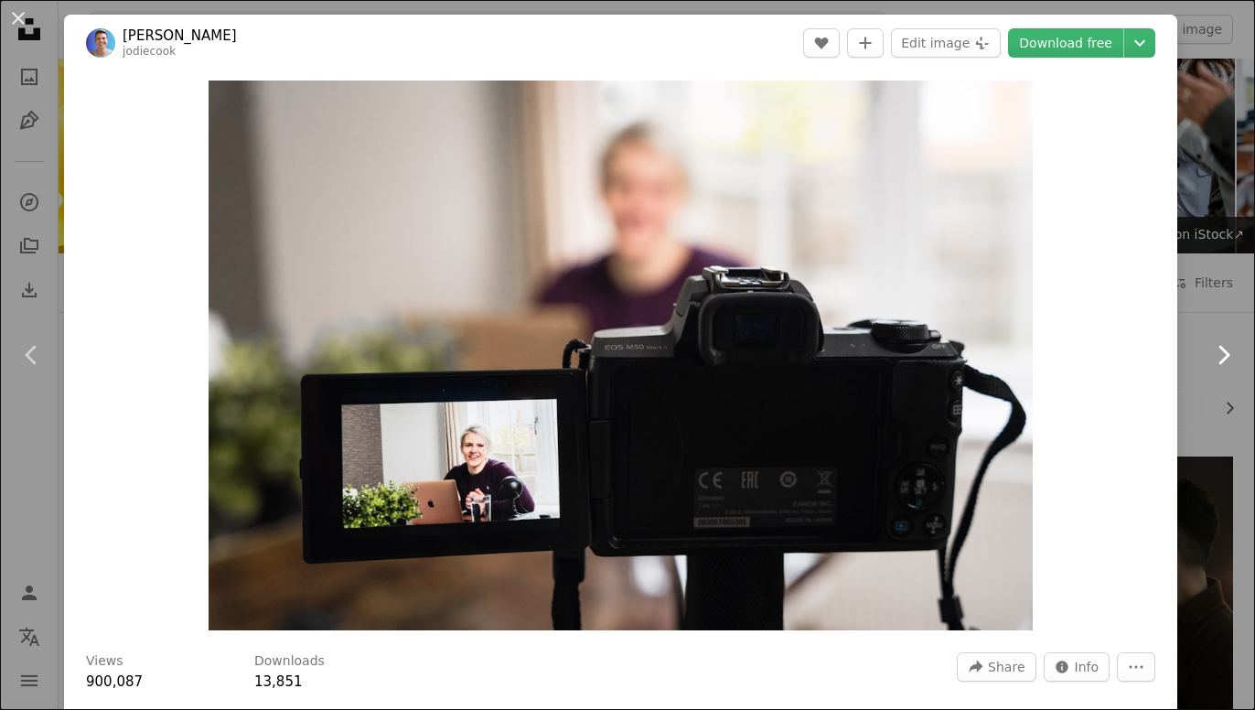
click at [1224, 360] on icon at bounding box center [1224, 354] width 12 height 19
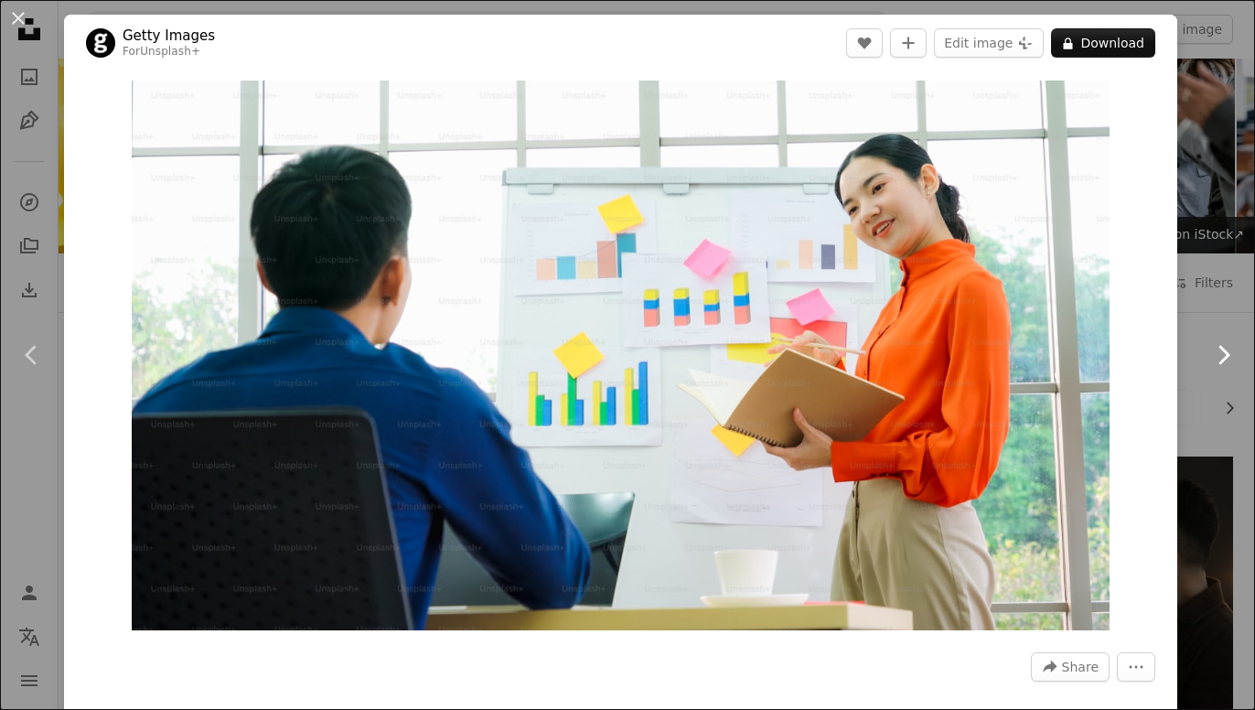
click at [1224, 360] on icon at bounding box center [1224, 354] width 12 height 19
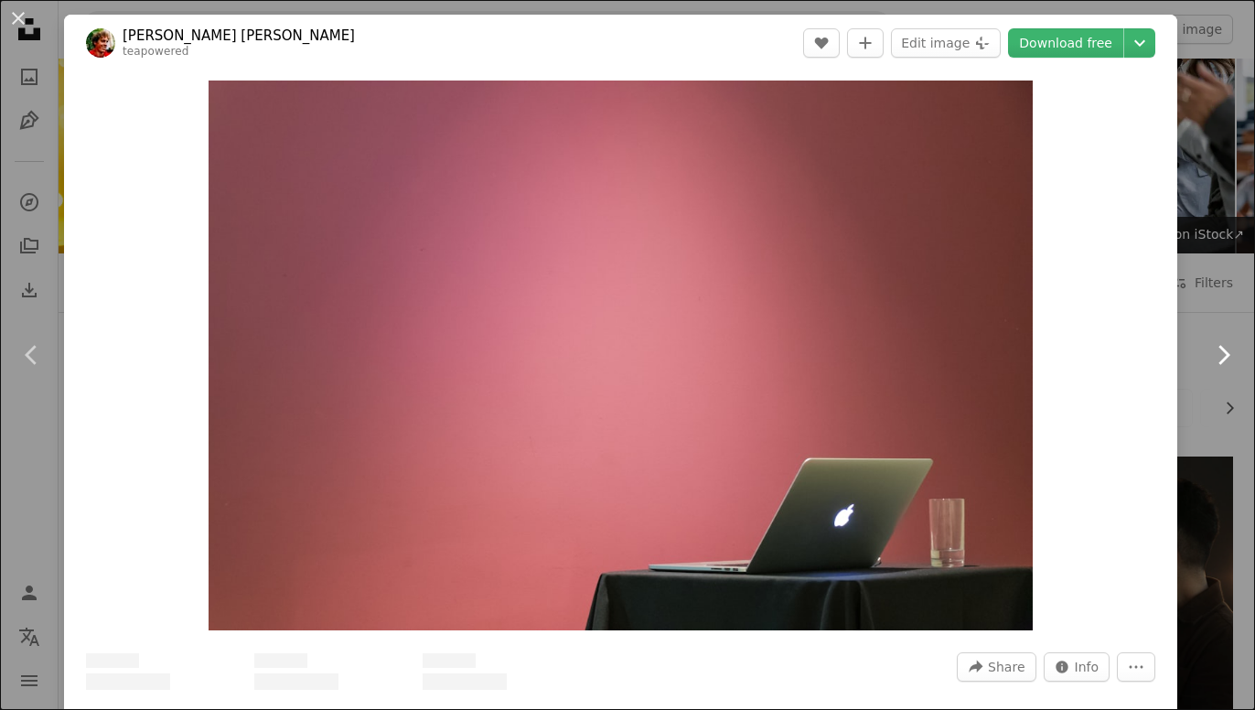
click at [1224, 360] on icon at bounding box center [1224, 354] width 12 height 19
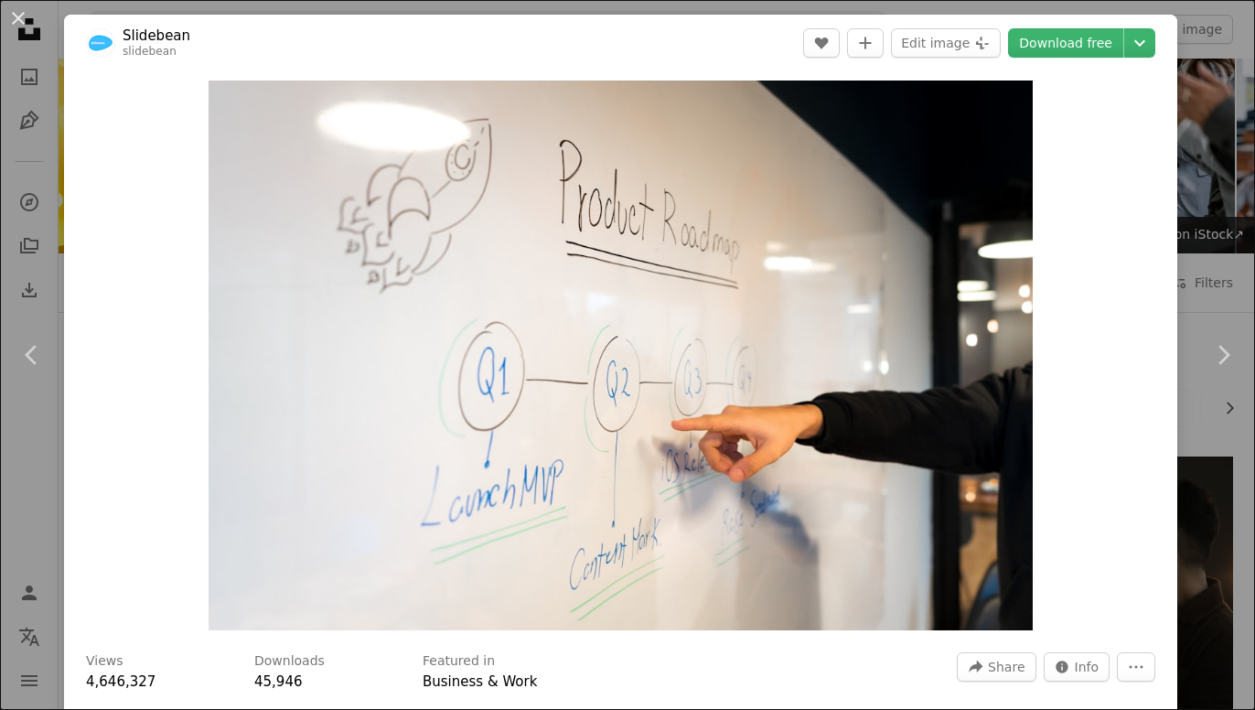
click at [1213, 187] on div "An X shape Chevron left Chevron right Slidebean slidebean A heart A plus sign E…" at bounding box center [627, 355] width 1255 height 710
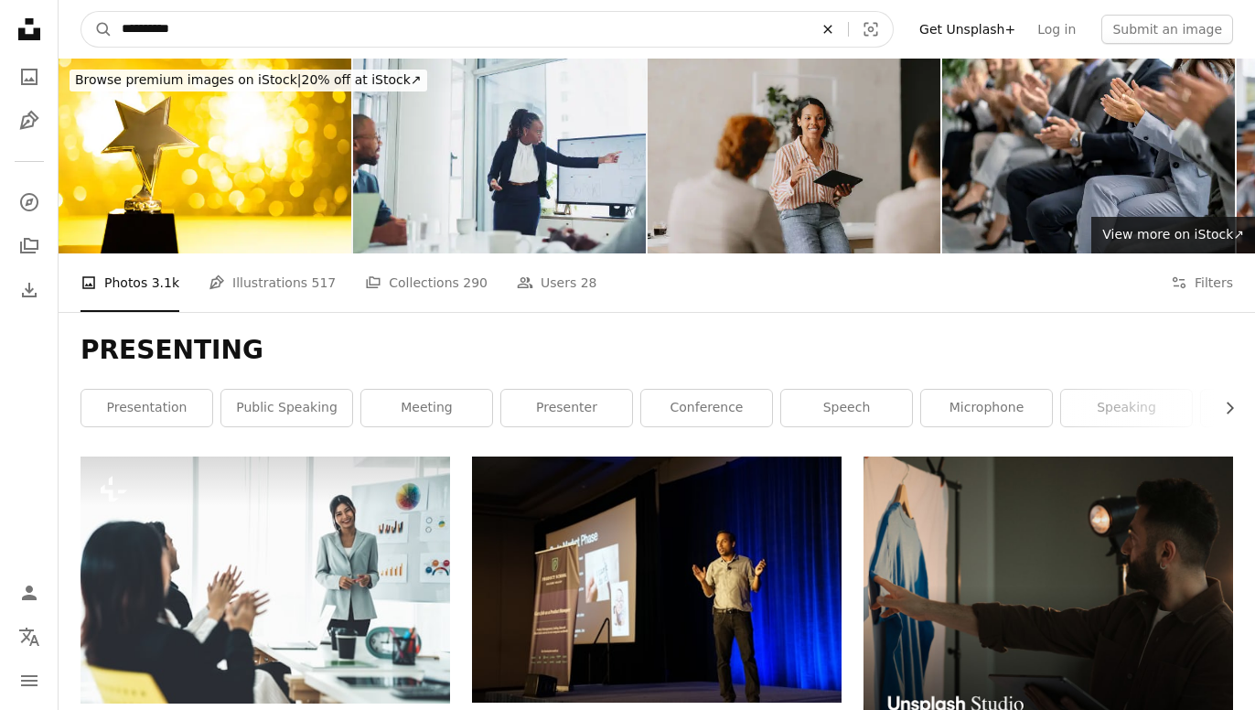
click at [842, 30] on icon "An X shape" at bounding box center [827, 29] width 40 height 15
type input "**********"
click at [81, 12] on button "A magnifying glass" at bounding box center [96, 29] width 31 height 35
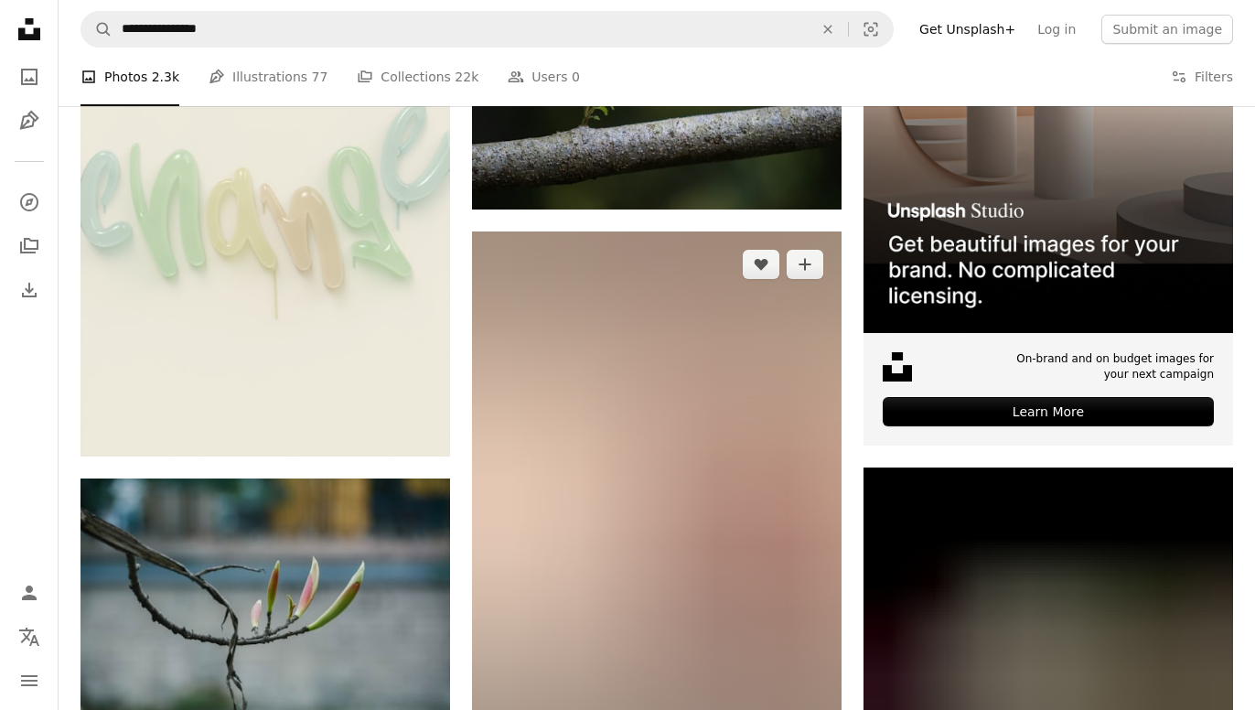
scroll to position [494, 0]
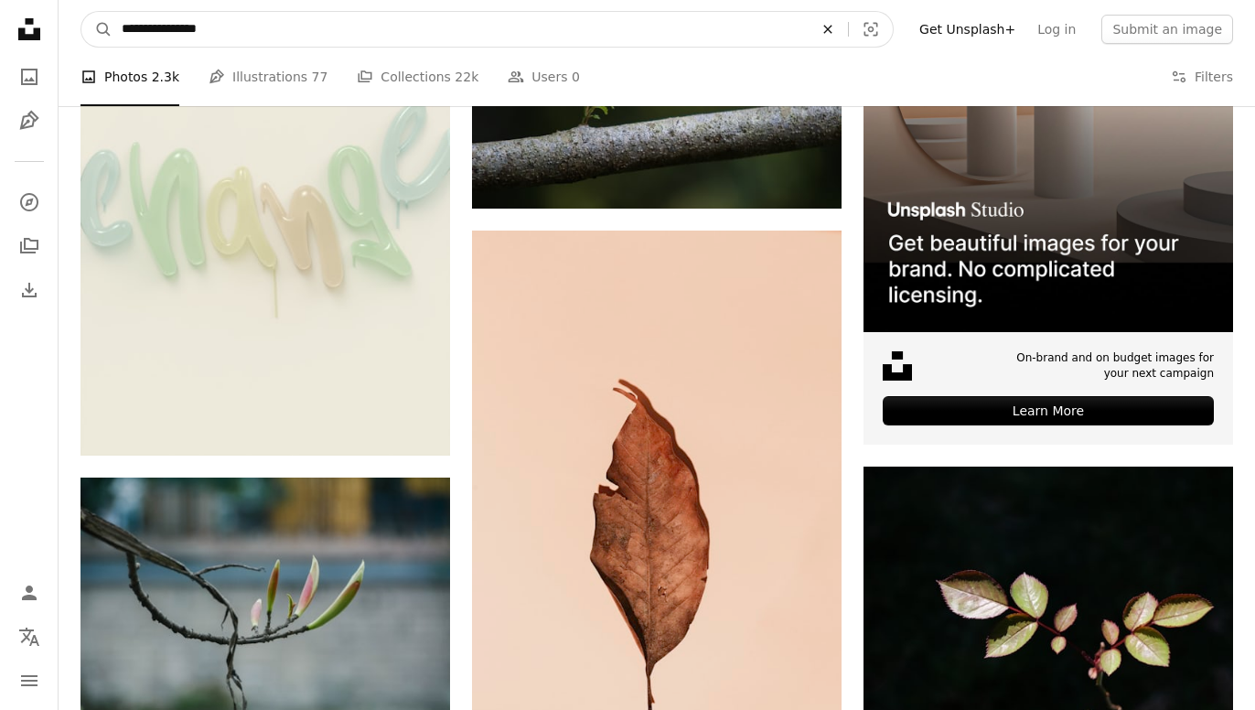
click at [848, 32] on icon "An X shape" at bounding box center [827, 29] width 40 height 15
type input "**********"
click button "A magnifying glass" at bounding box center [96, 29] width 31 height 35
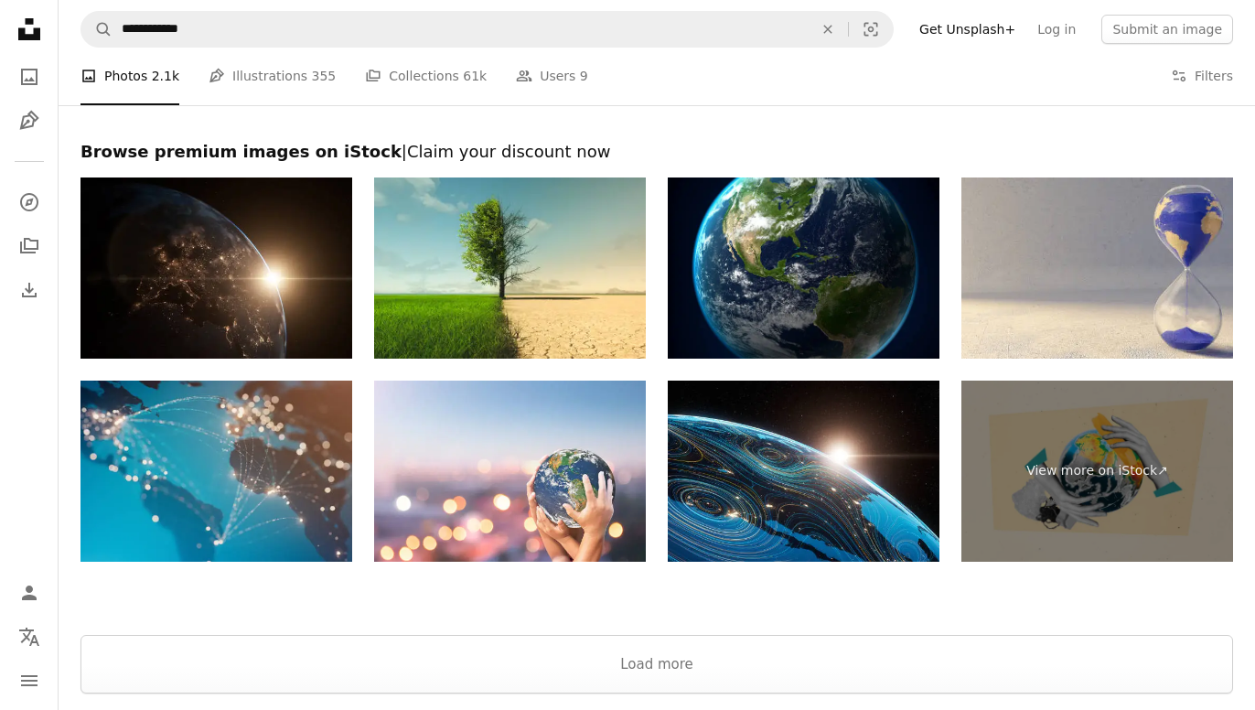
scroll to position [3582, 0]
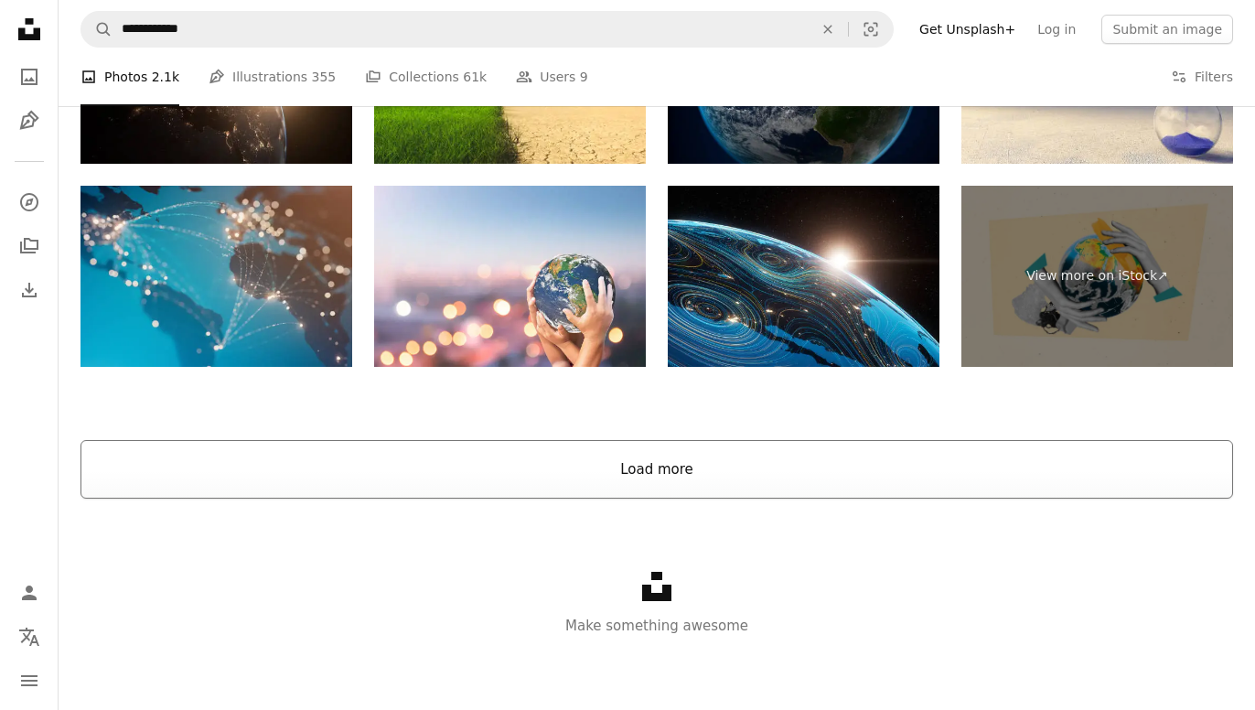
click at [765, 487] on button "Load more" at bounding box center [656, 469] width 1152 height 59
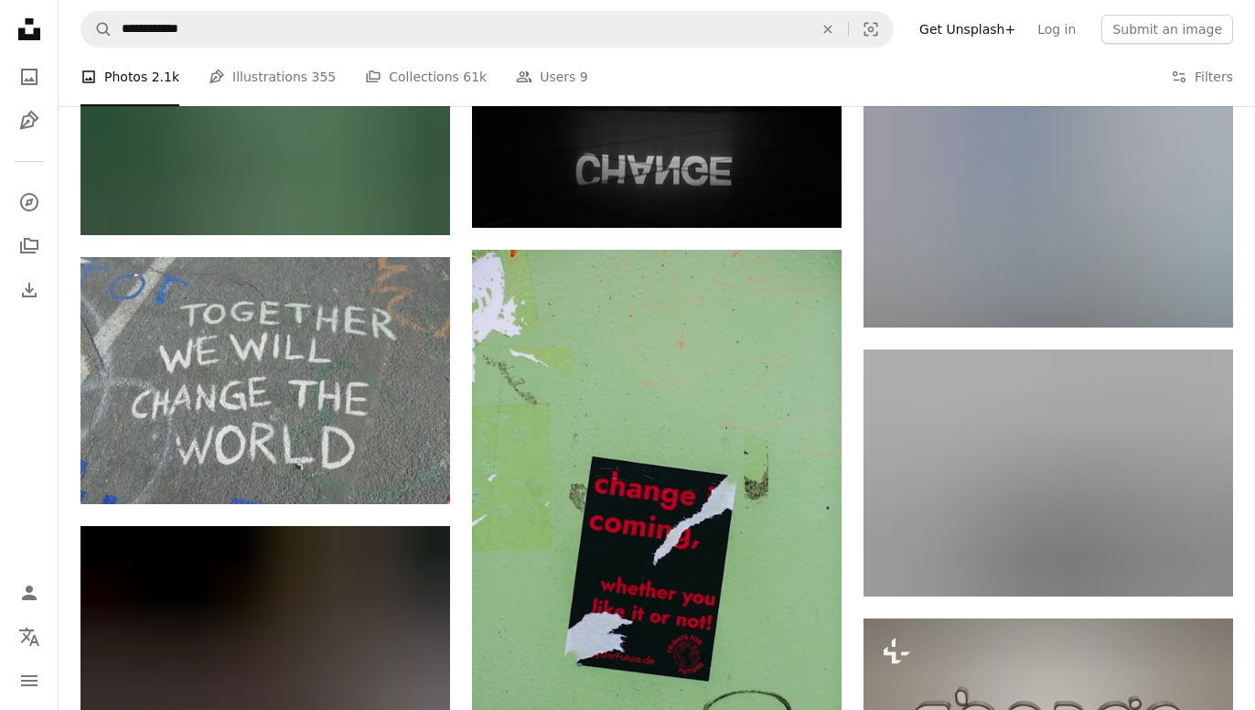
scroll to position [5324, 0]
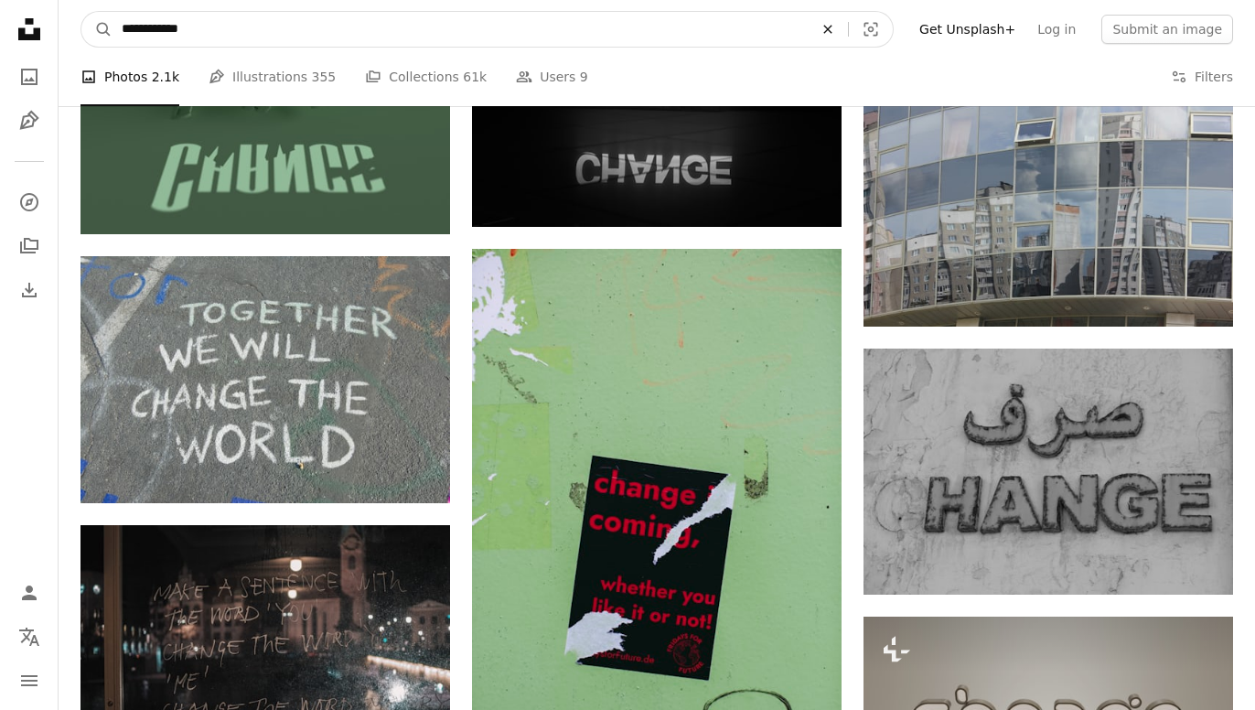
click at [848, 30] on icon "An X shape" at bounding box center [827, 29] width 40 height 15
type input "**********"
click button "A magnifying glass" at bounding box center [96, 29] width 31 height 35
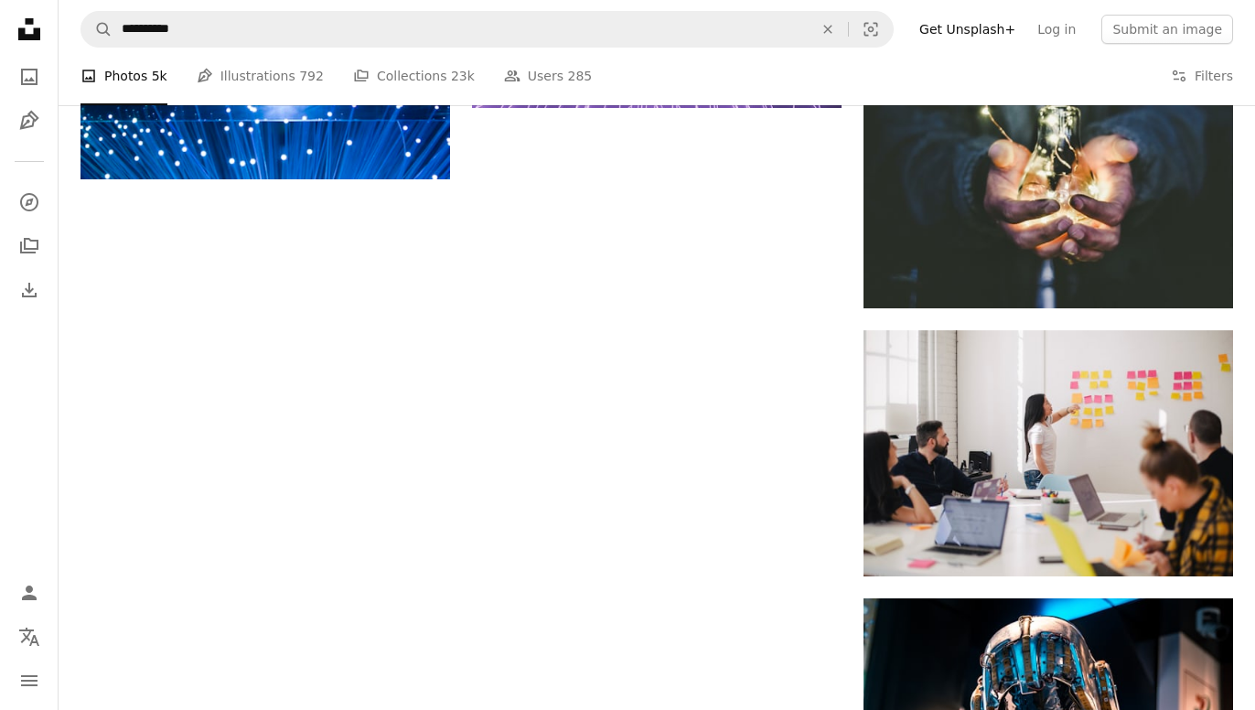
scroll to position [2285, 0]
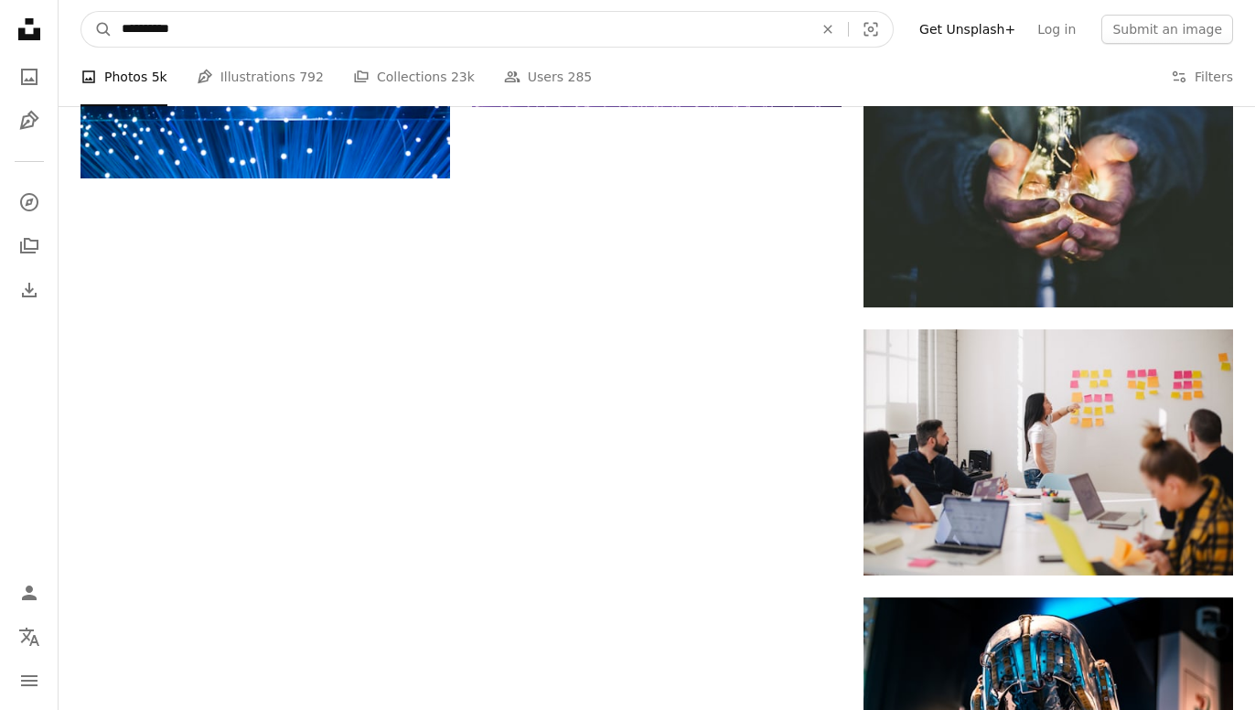
click at [848, 30] on icon "An X shape" at bounding box center [827, 29] width 40 height 15
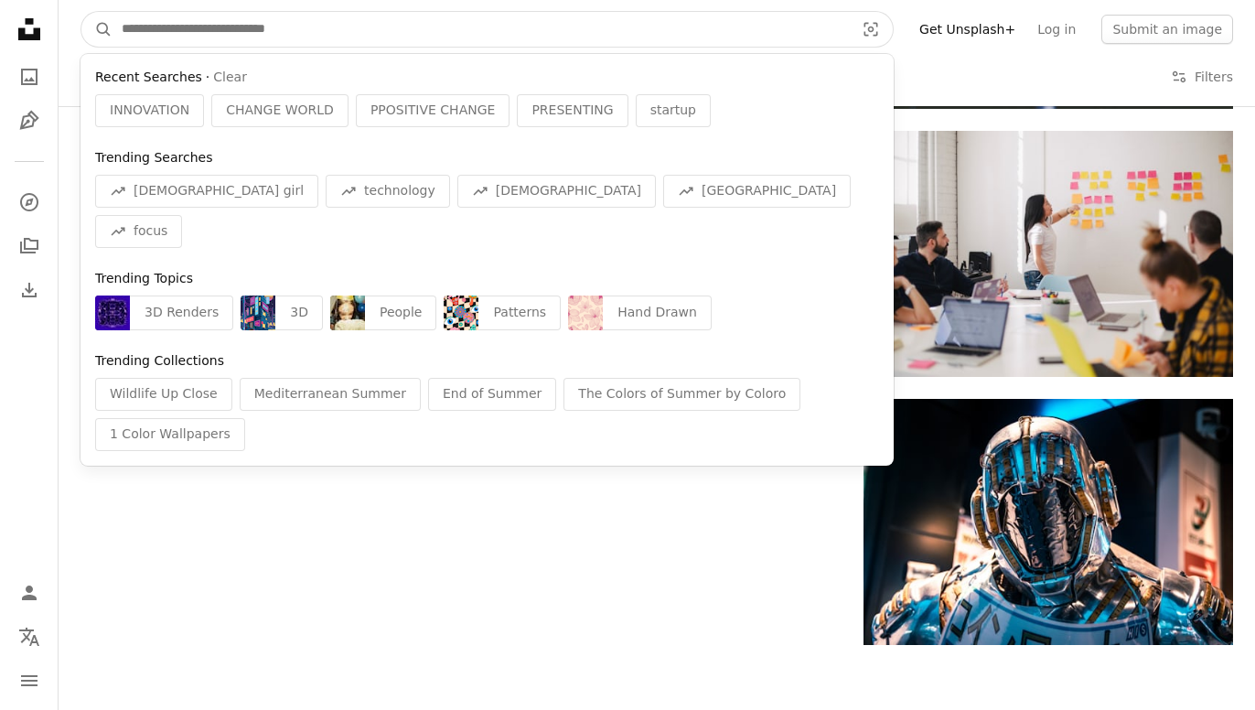
scroll to position [2484, 0]
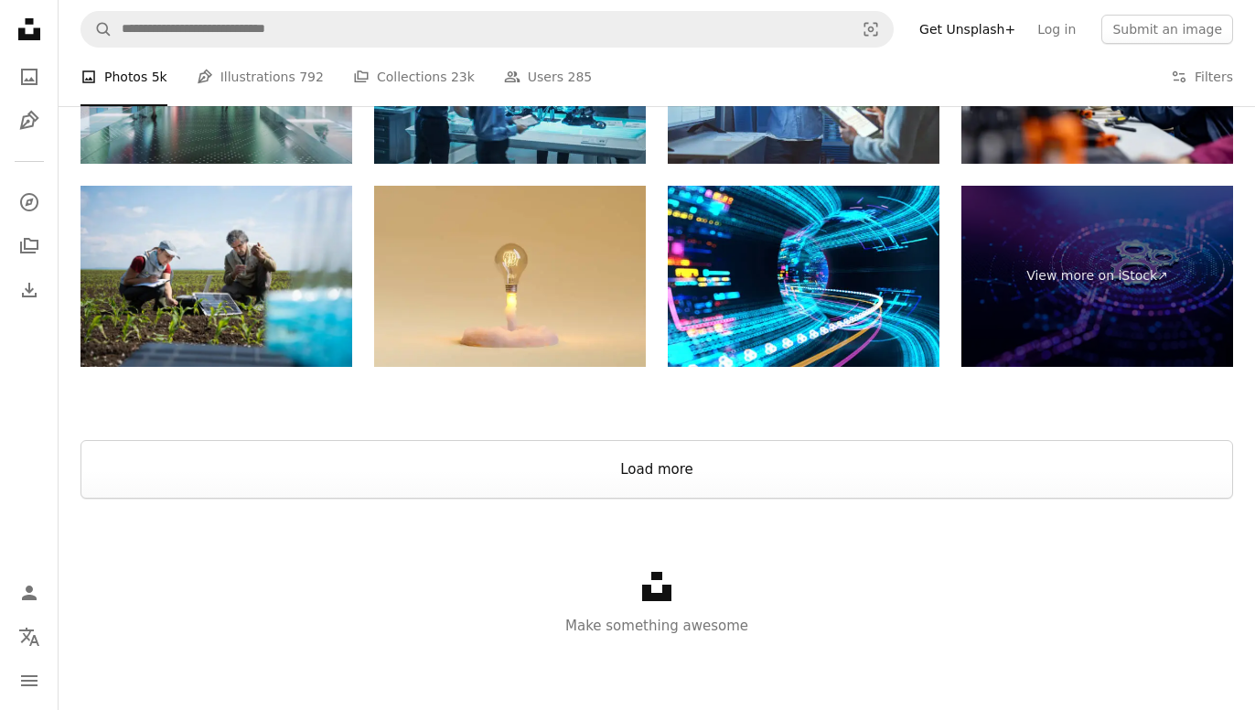
click at [747, 475] on button "Load more" at bounding box center [656, 469] width 1152 height 59
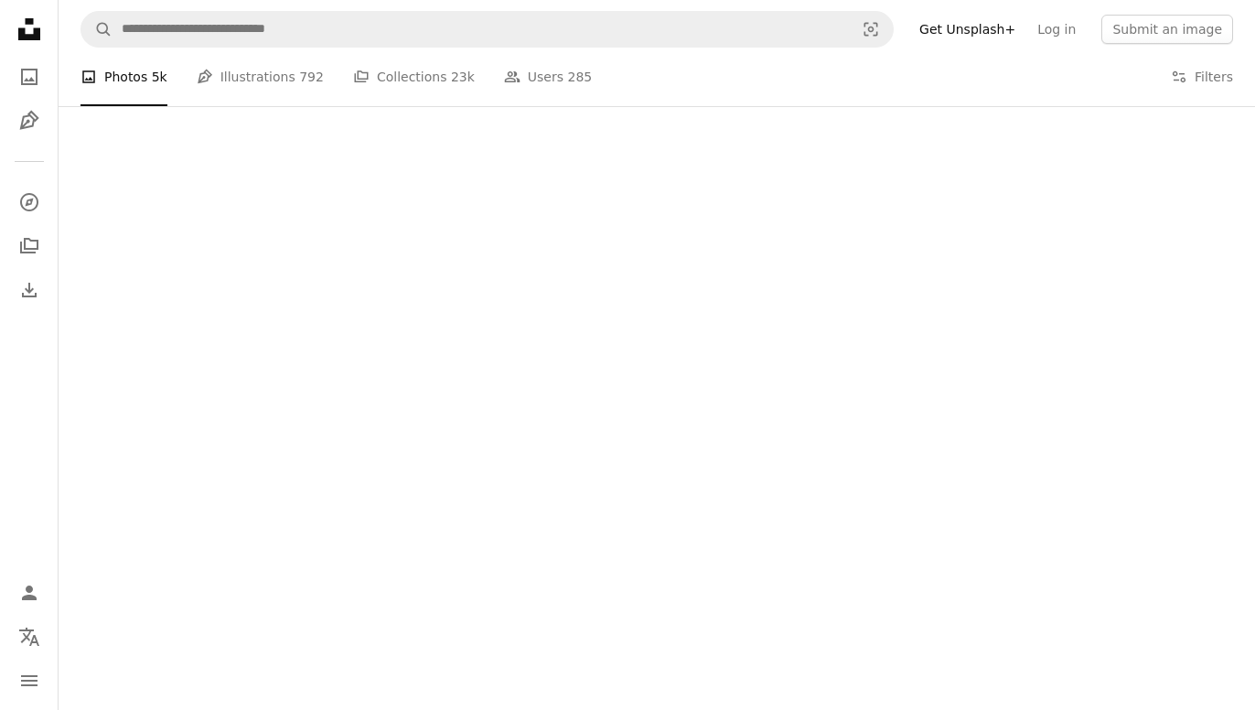
click at [747, 475] on div at bounding box center [657, 332] width 1196 height 753
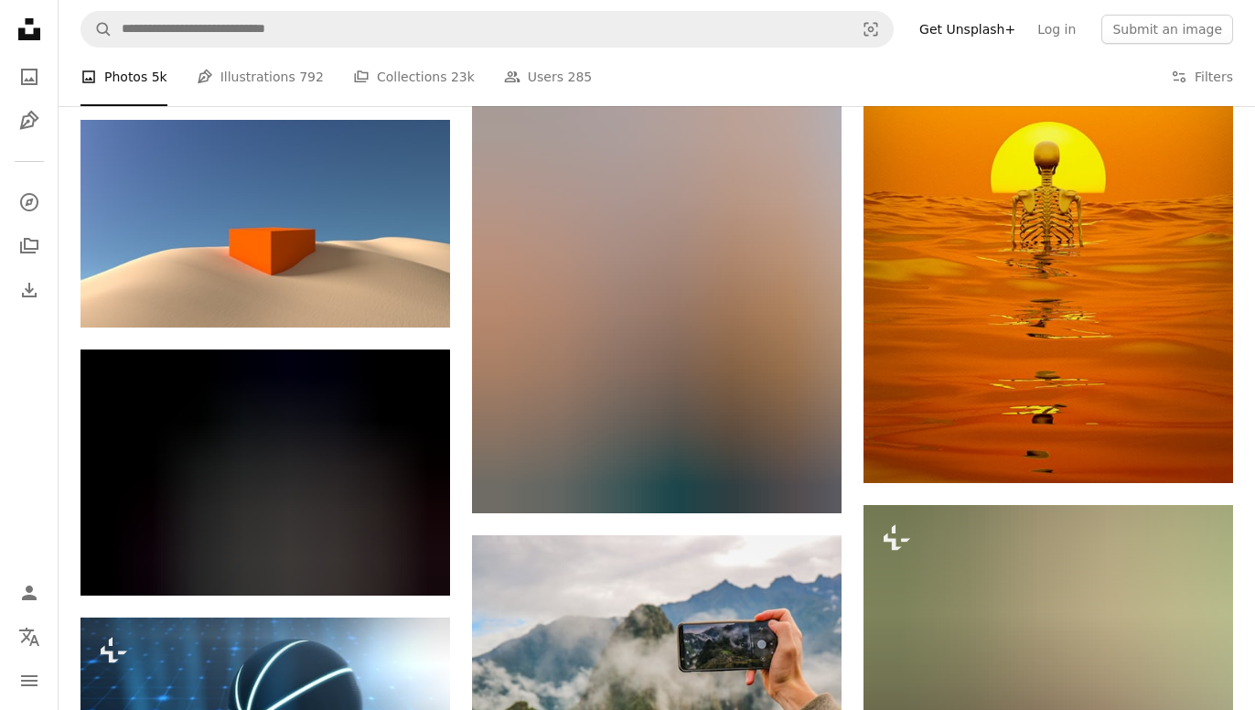
scroll to position [27017, 0]
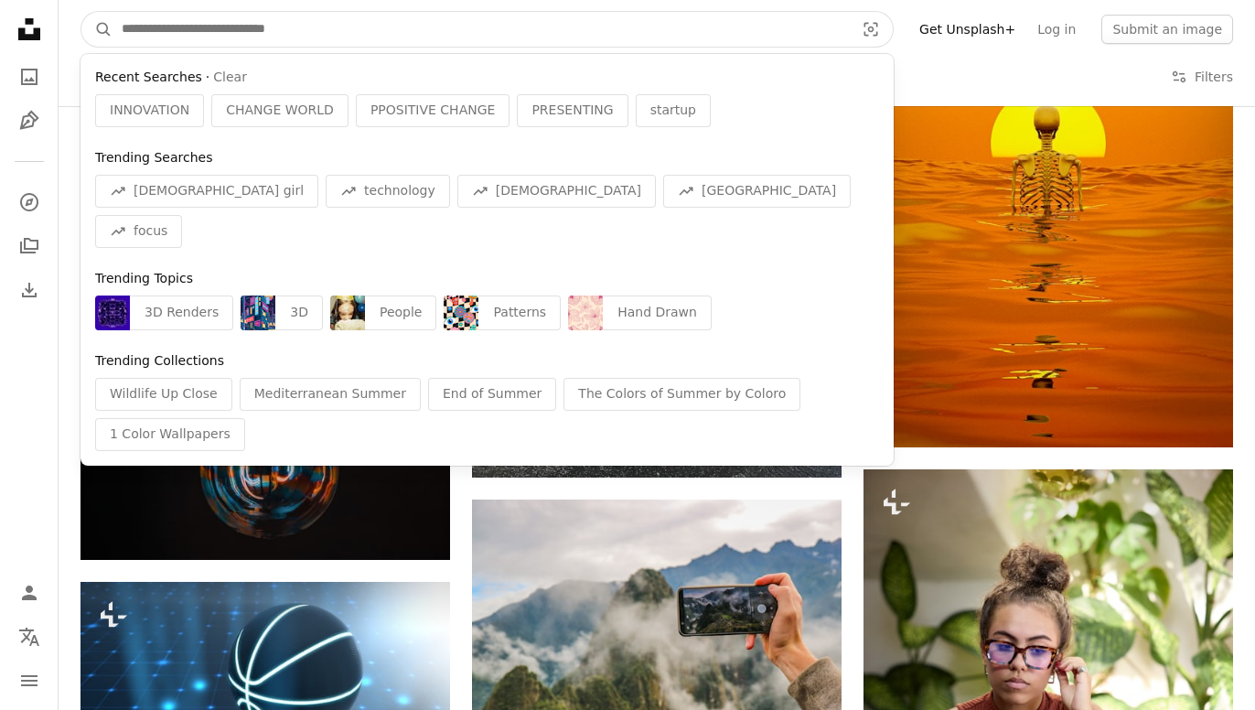
click at [407, 20] on input "Find visuals sitewide" at bounding box center [480, 29] width 736 height 35
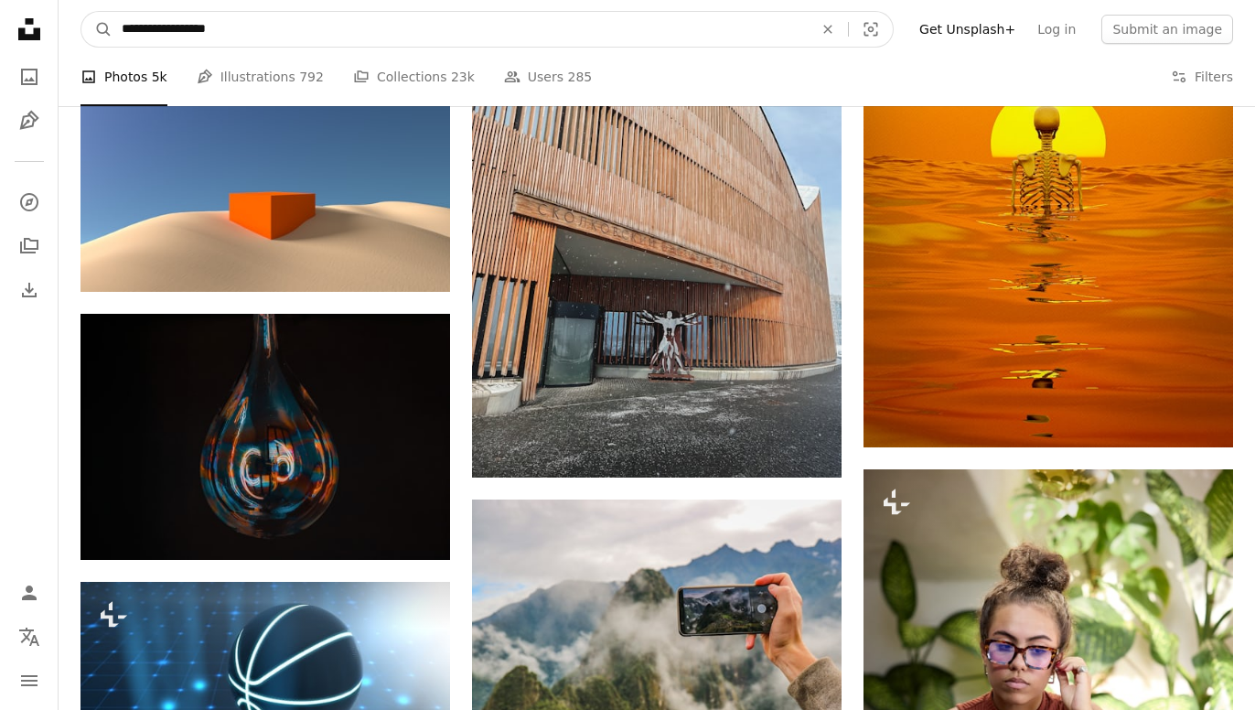
type input "**********"
click button "A magnifying glass" at bounding box center [96, 29] width 31 height 35
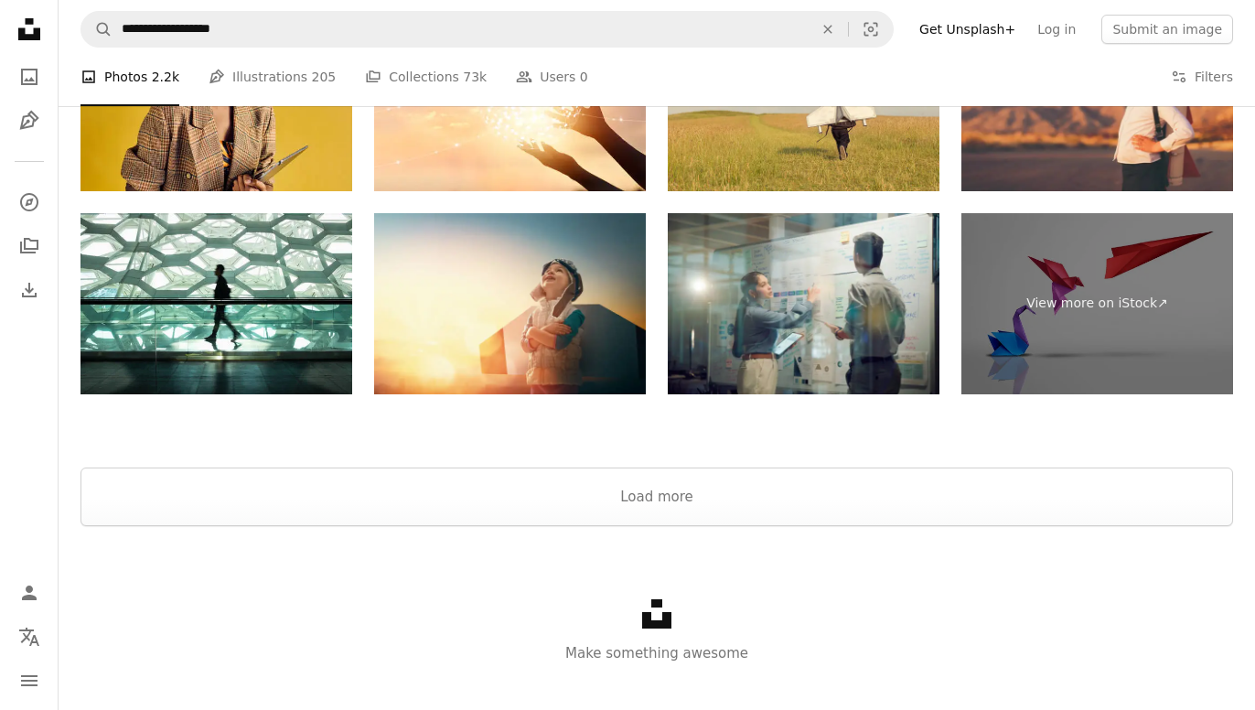
scroll to position [3666, 0]
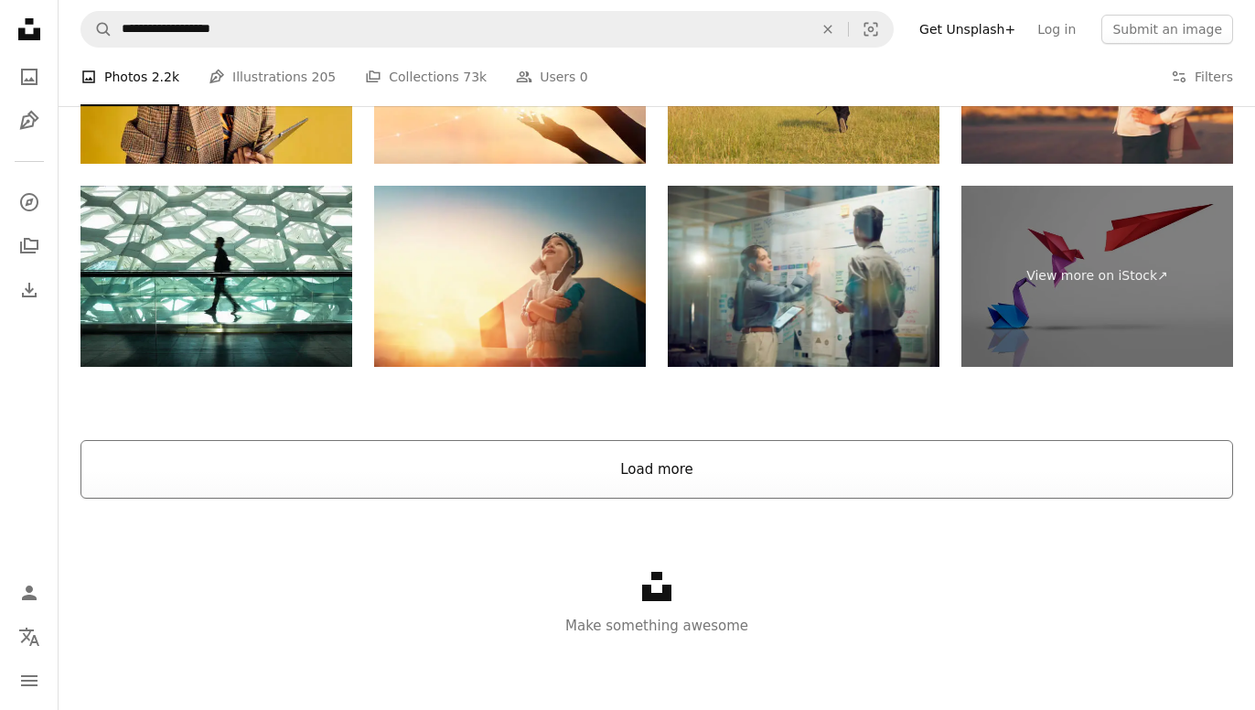
click at [416, 454] on button "Load more" at bounding box center [656, 469] width 1152 height 59
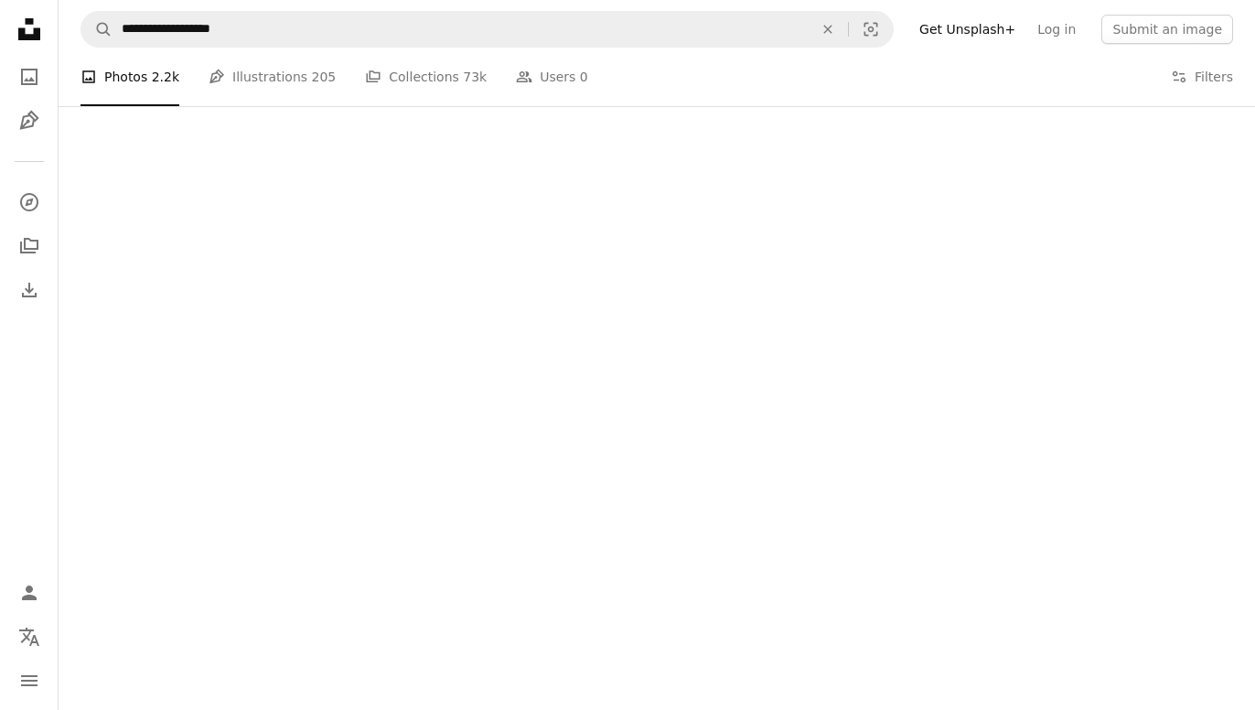
click at [416, 454] on div at bounding box center [657, 332] width 1196 height 753
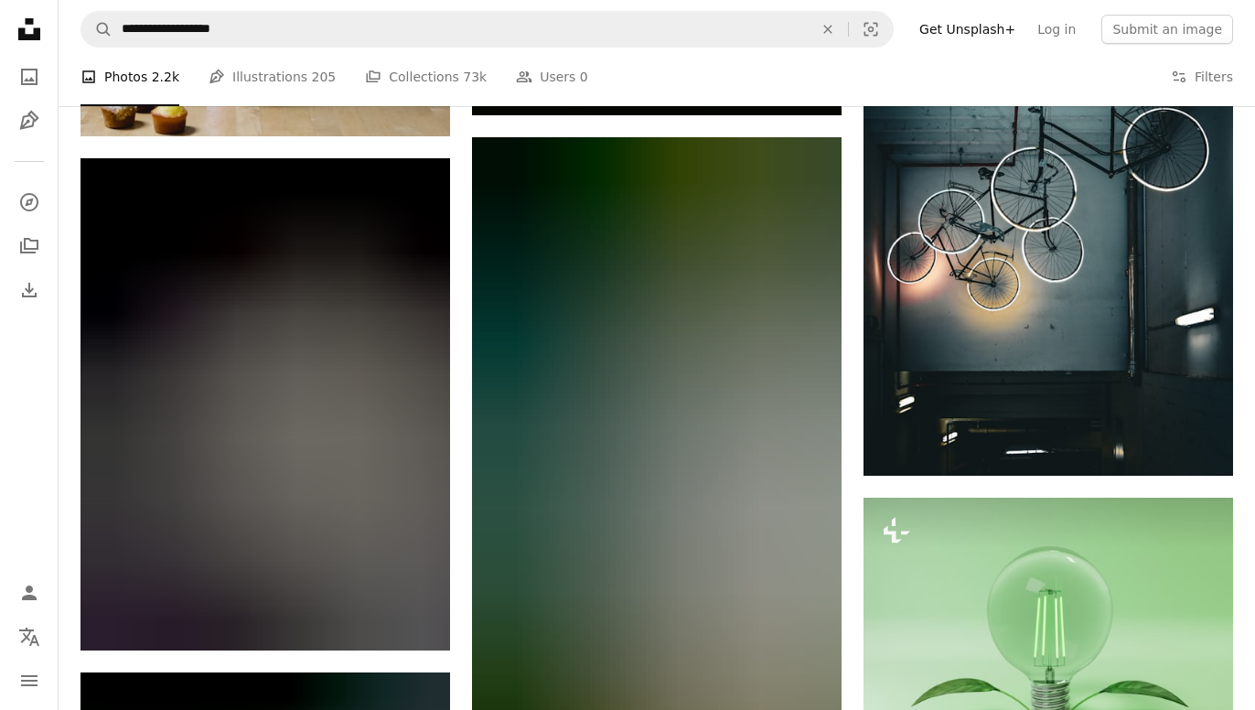
scroll to position [11050, 0]
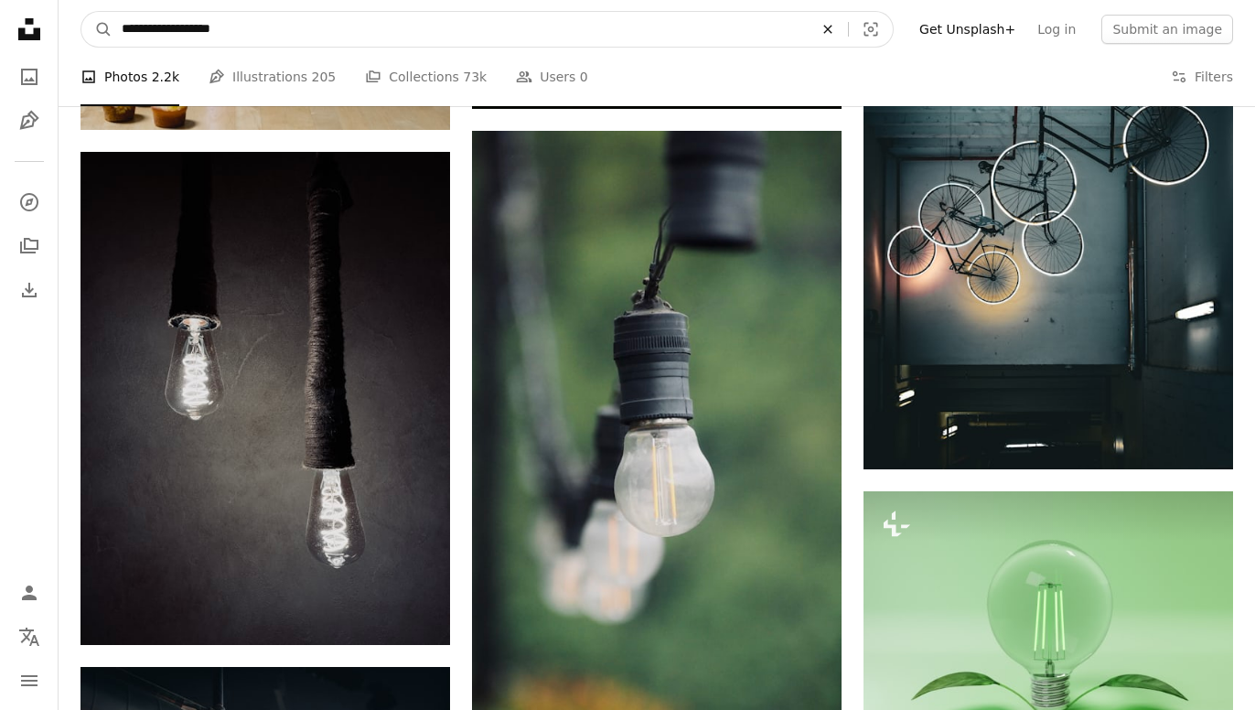
click at [848, 45] on button "An X shape" at bounding box center [827, 29] width 40 height 35
type input "**********"
click button "A magnifying glass" at bounding box center [96, 29] width 31 height 35
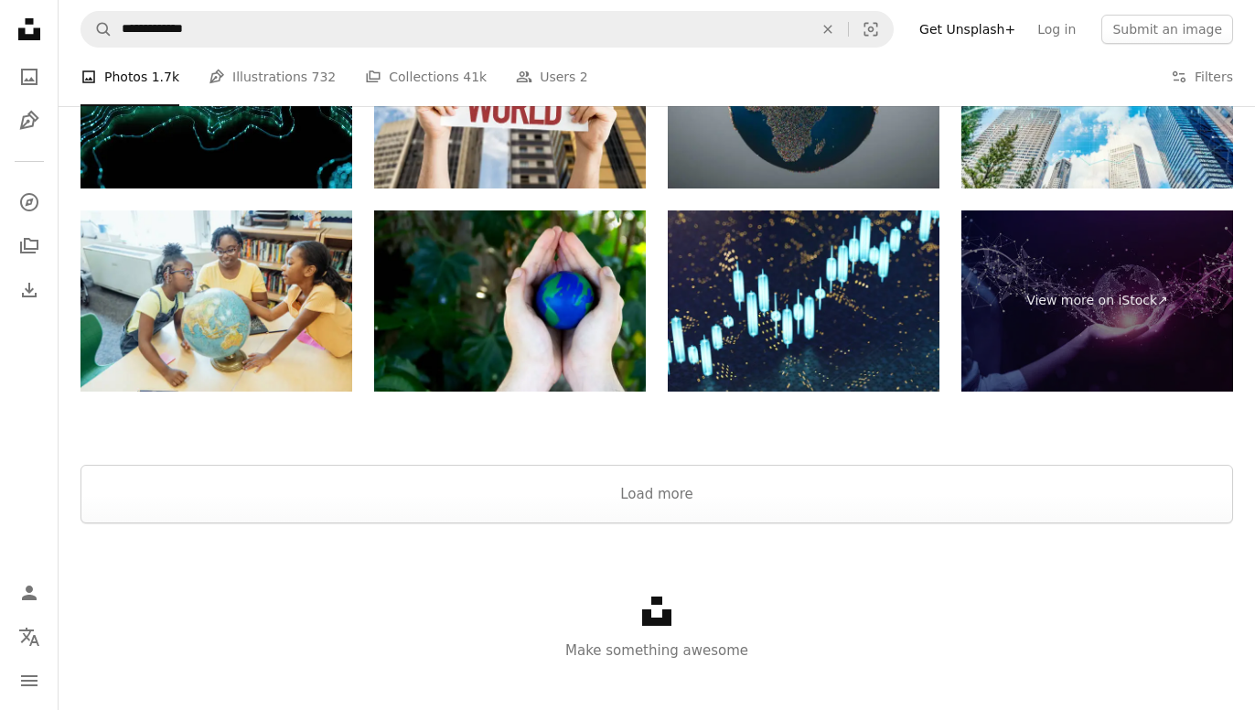
scroll to position [3248, 0]
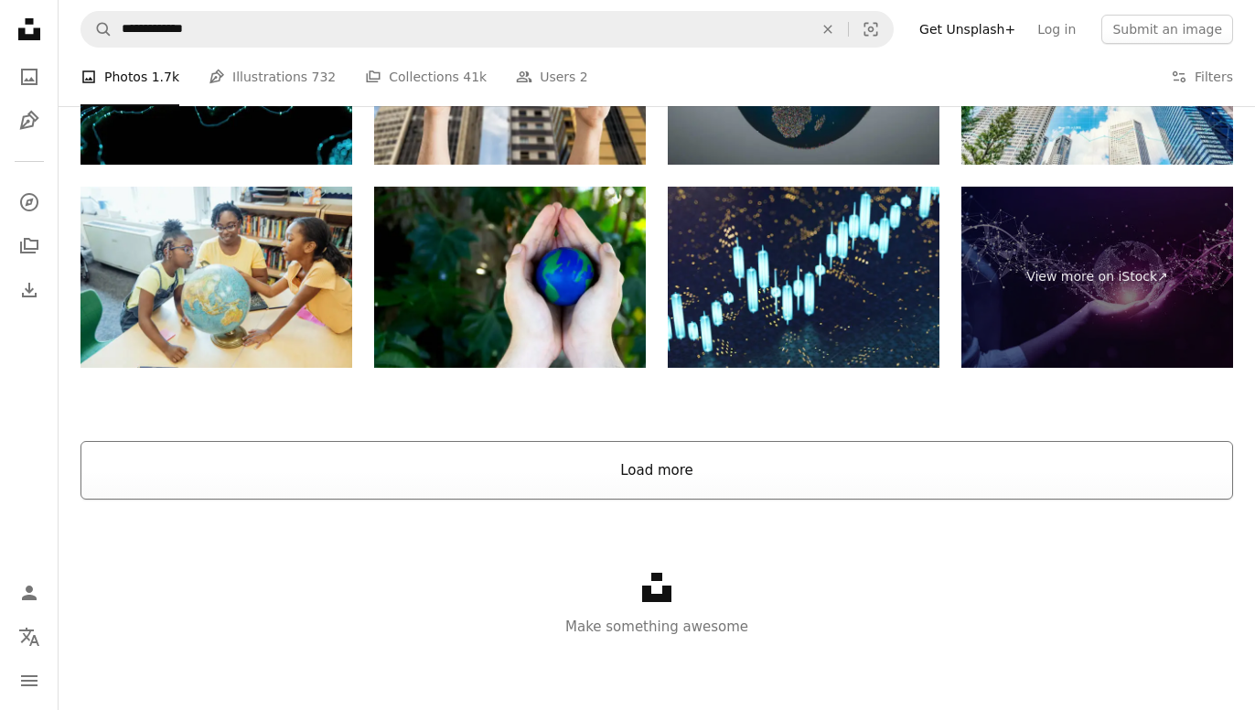
click at [759, 495] on button "Load more" at bounding box center [656, 470] width 1152 height 59
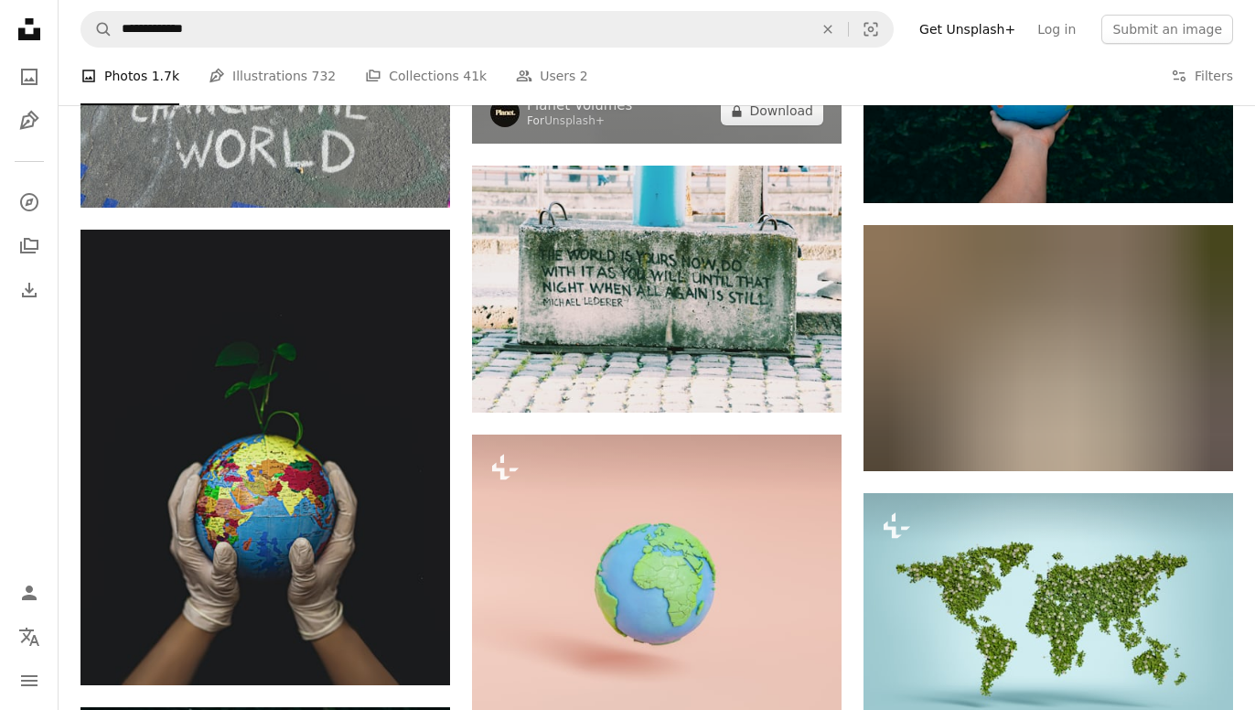
scroll to position [2634, 0]
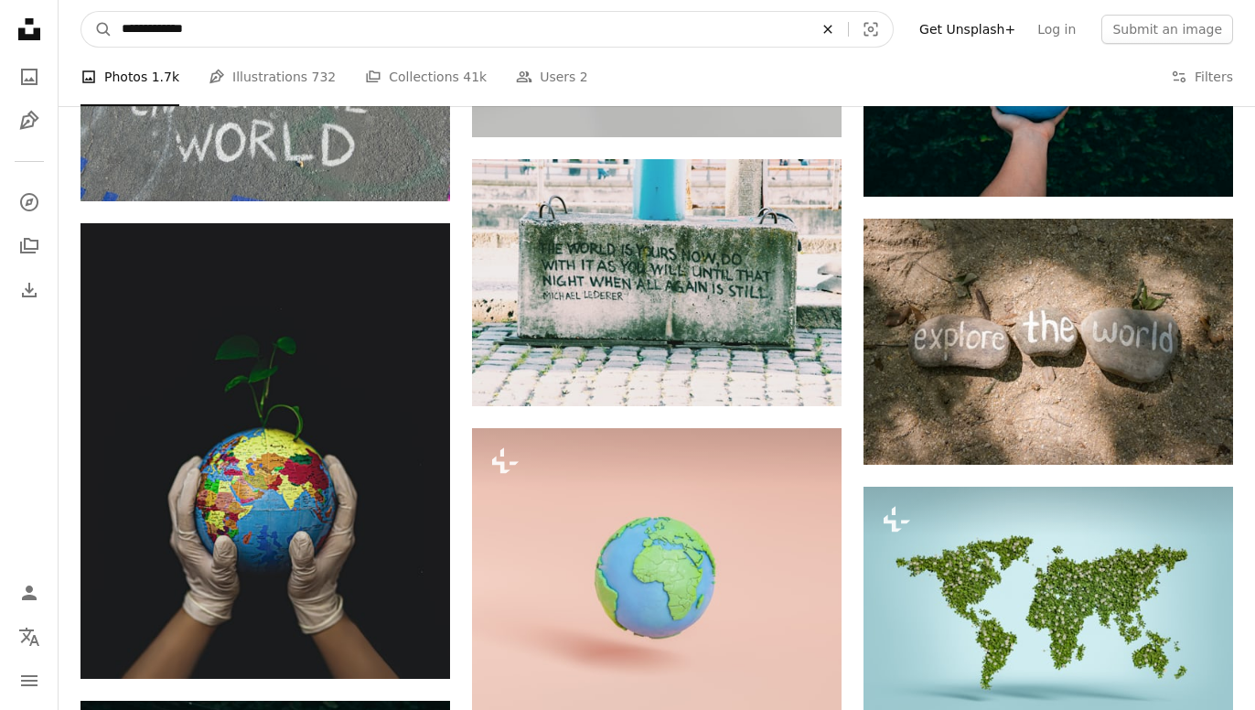
click at [848, 35] on icon "An X shape" at bounding box center [827, 29] width 40 height 15
type input "*"
type input "******"
click at [81, 12] on button "A magnifying glass" at bounding box center [96, 29] width 31 height 35
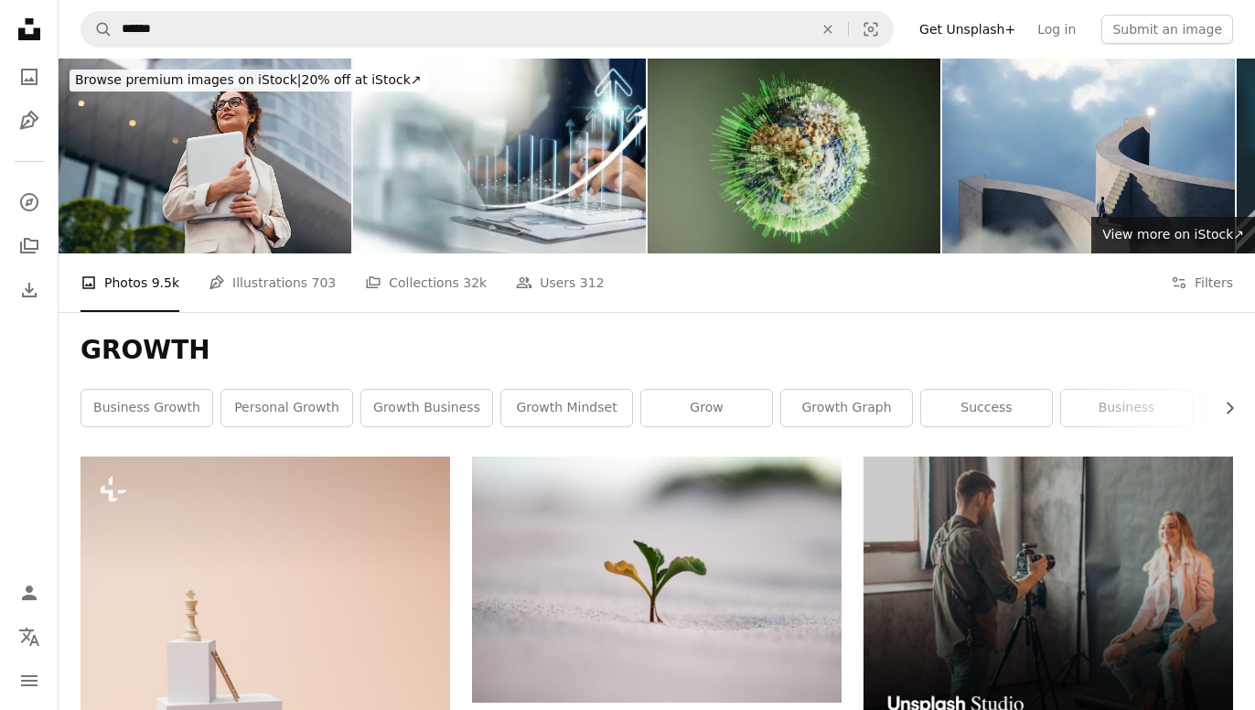
click at [762, 130] on img at bounding box center [793, 156] width 293 height 195
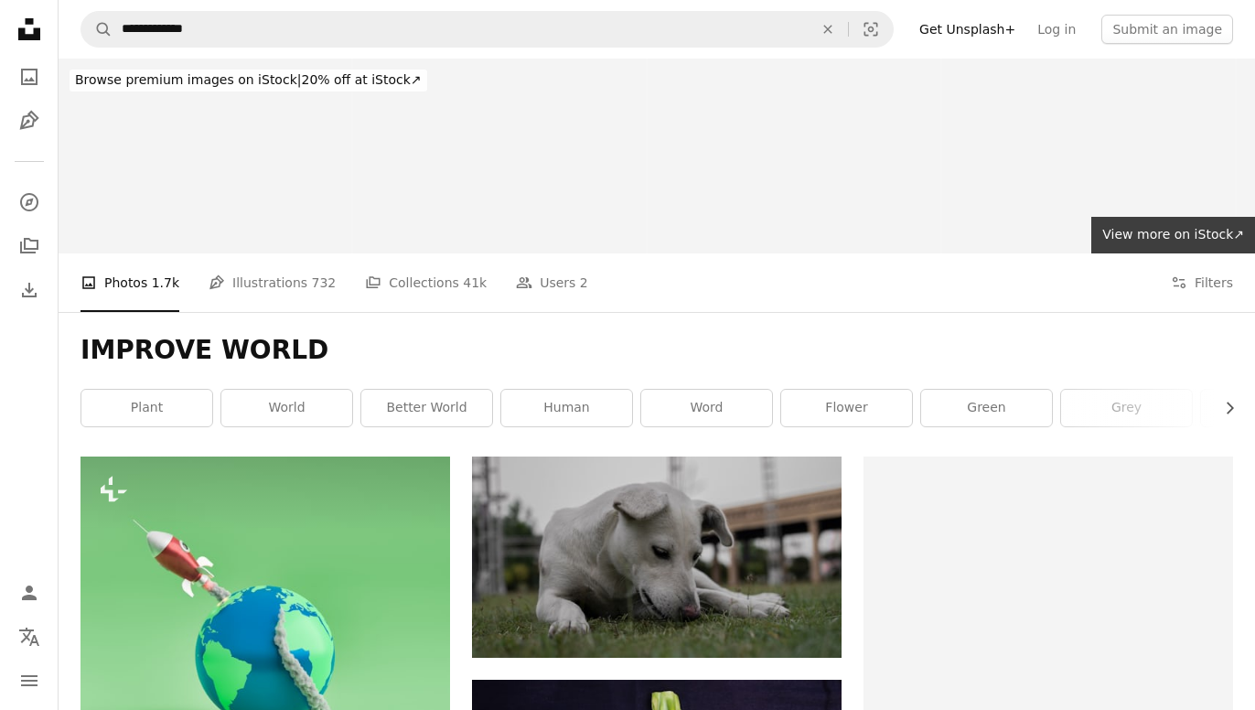
scroll to position [2633, 0]
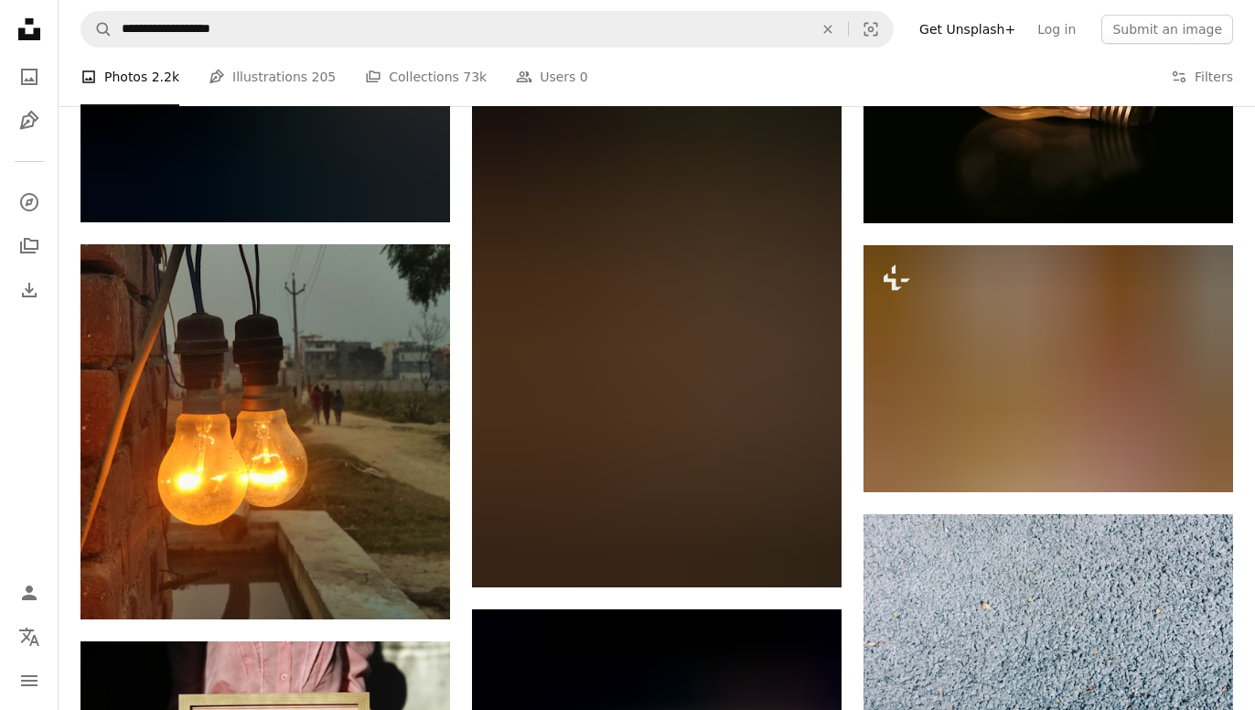
scroll to position [11050, 0]
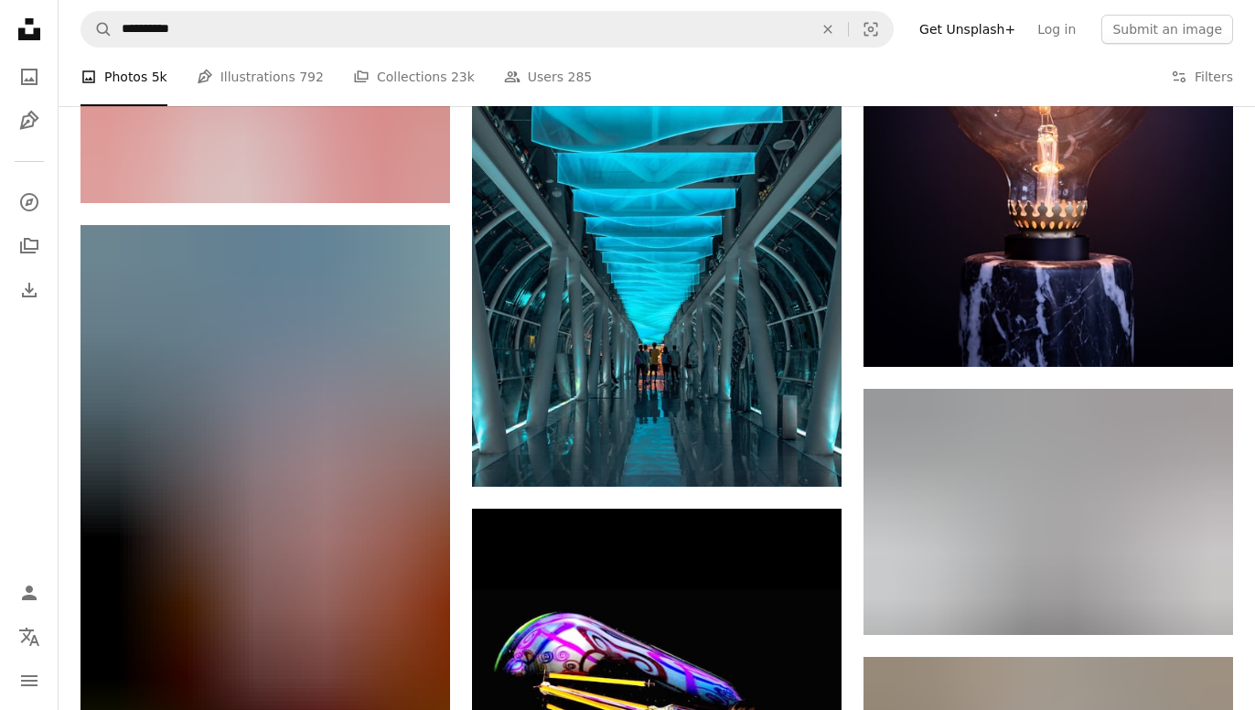
scroll to position [27017, 0]
